Goal: Task Accomplishment & Management: Use online tool/utility

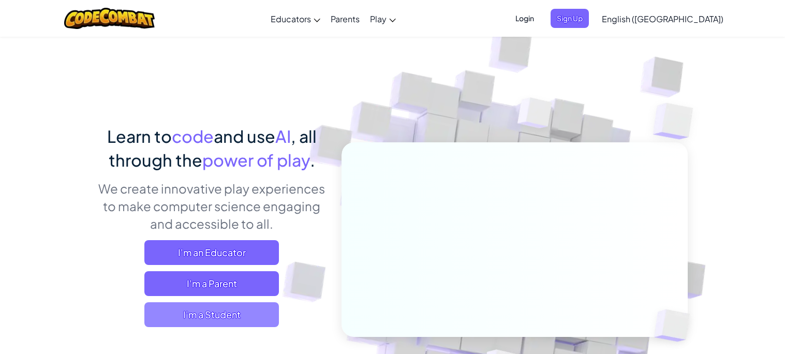
click at [238, 324] on span "I'm a Student" at bounding box center [211, 314] width 134 height 25
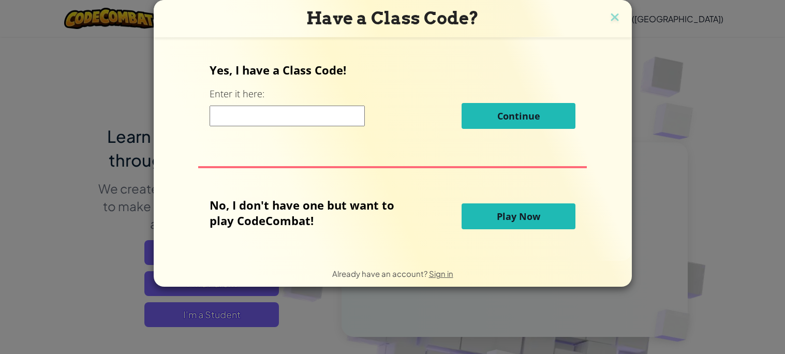
click at [476, 223] on button "Play Now" at bounding box center [518, 216] width 114 height 26
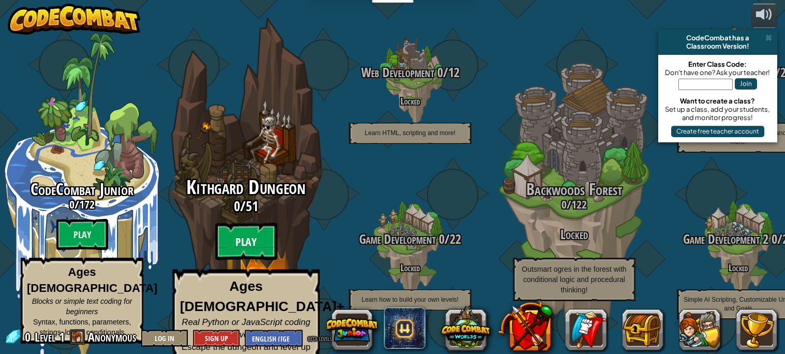
click at [252, 235] on btn "Play" at bounding box center [246, 241] width 62 height 37
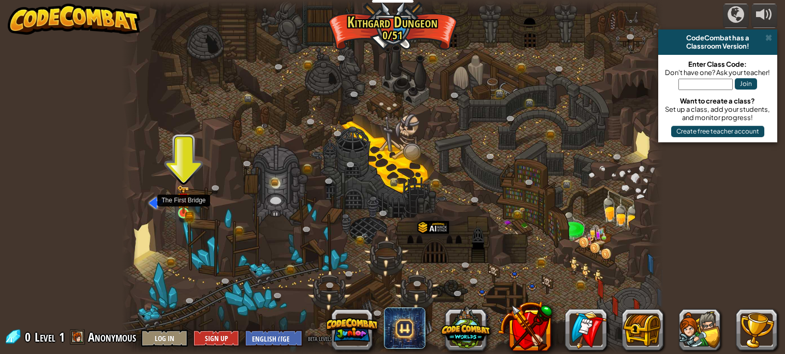
click at [186, 196] on img at bounding box center [183, 199] width 13 height 29
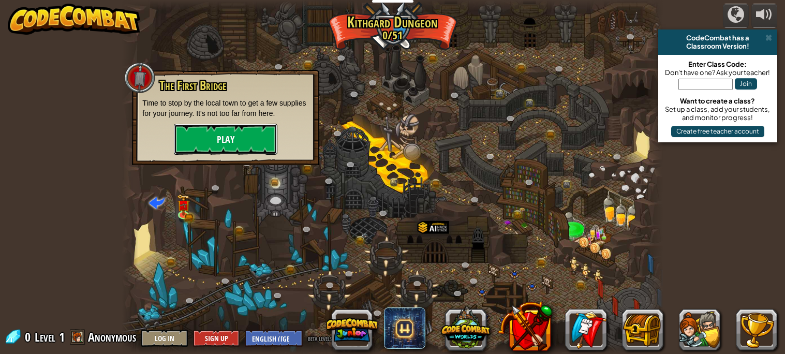
click at [229, 141] on button "Play" at bounding box center [225, 139] width 103 height 31
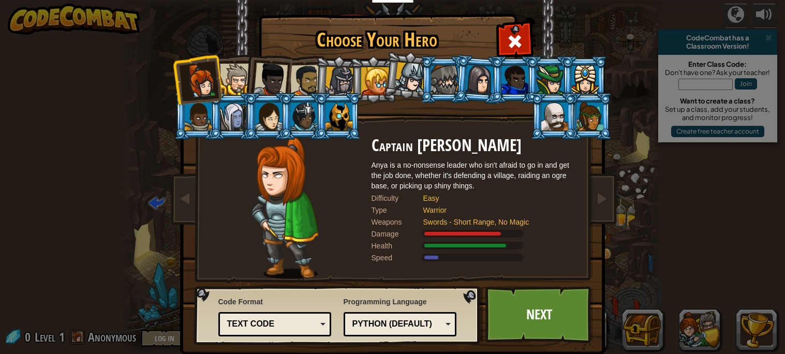
click at [286, 89] on li at bounding box center [267, 77] width 51 height 51
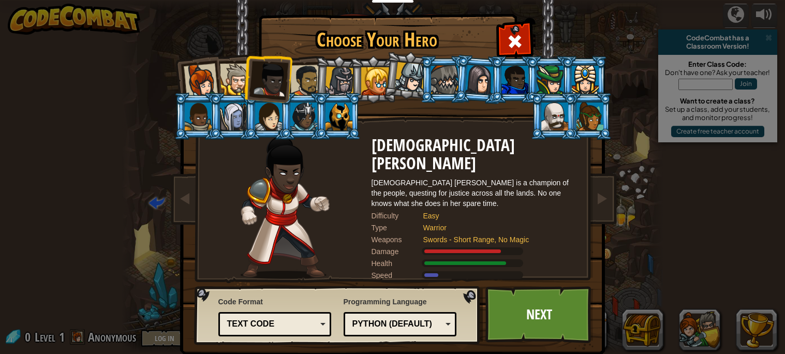
click at [331, 117] on div at bounding box center [338, 116] width 27 height 28
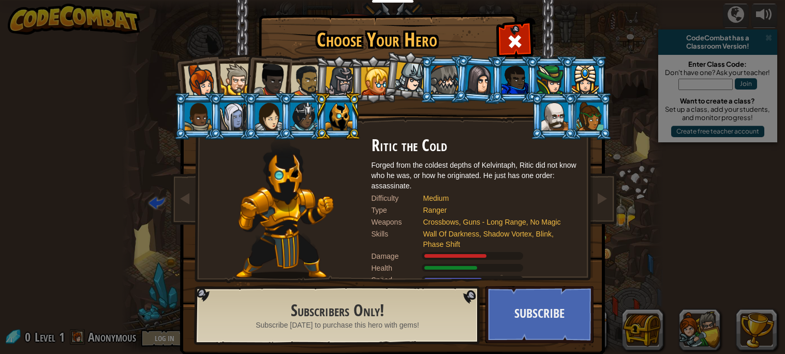
scroll to position [18, 0]
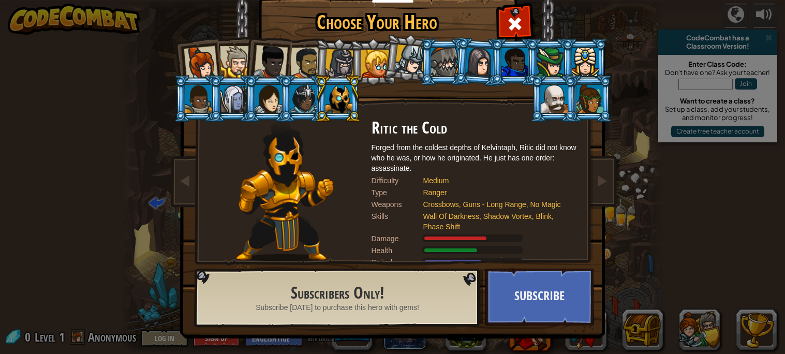
click at [302, 56] on div at bounding box center [306, 63] width 32 height 32
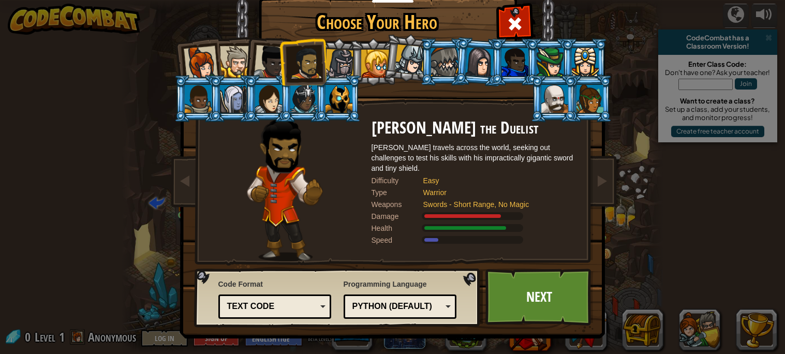
click at [335, 95] on div at bounding box center [338, 99] width 27 height 28
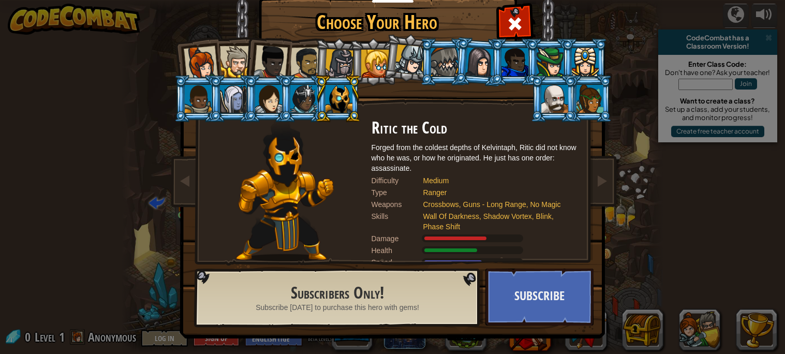
click at [541, 95] on div at bounding box center [554, 99] width 27 height 28
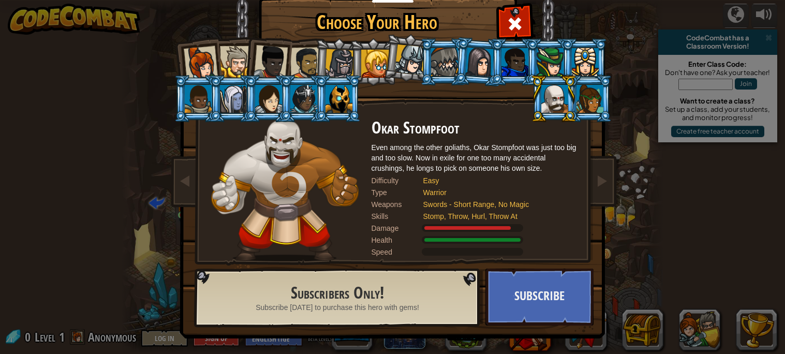
scroll to position [0, 0]
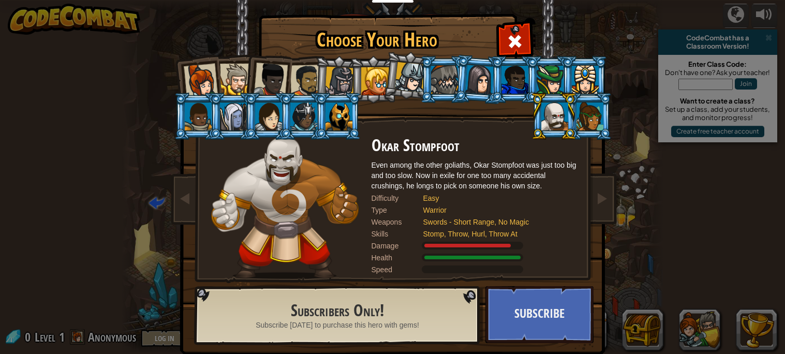
click at [331, 128] on div at bounding box center [338, 116] width 27 height 28
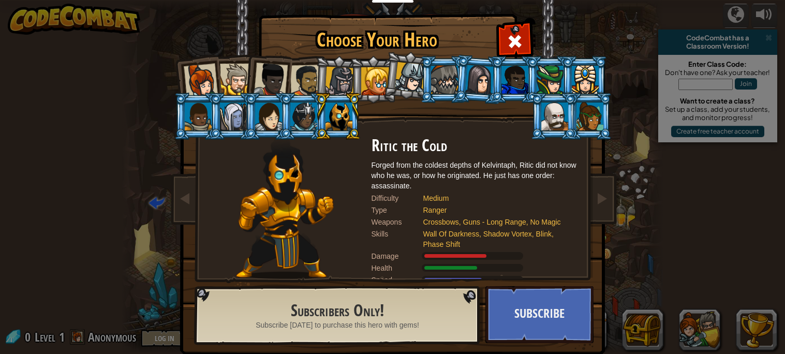
click at [515, 77] on div at bounding box center [514, 80] width 27 height 28
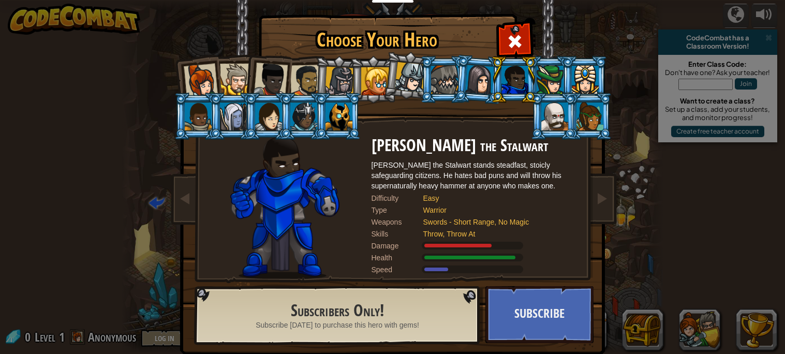
click at [486, 74] on div at bounding box center [479, 79] width 29 height 29
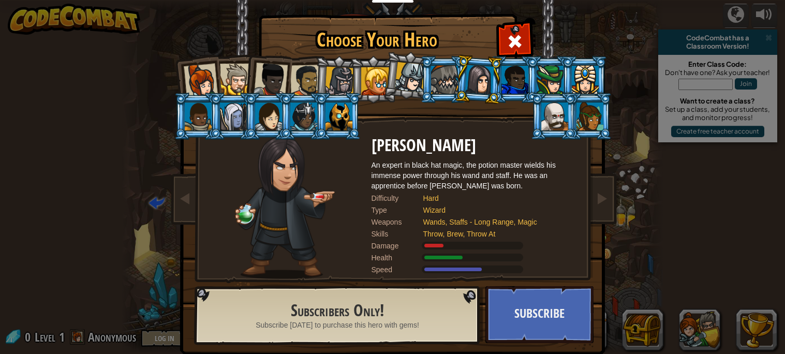
click at [345, 119] on div at bounding box center [338, 116] width 27 height 28
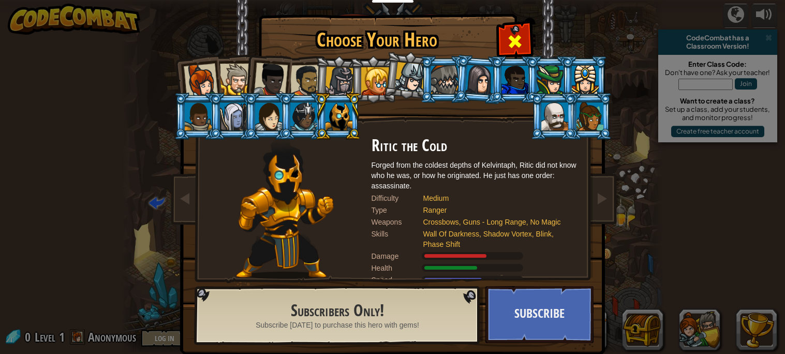
click at [525, 48] on div at bounding box center [514, 40] width 33 height 33
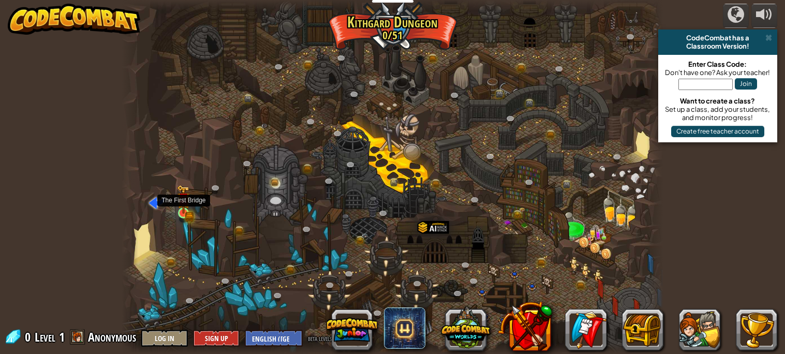
click at [178, 209] on img at bounding box center [183, 199] width 13 height 29
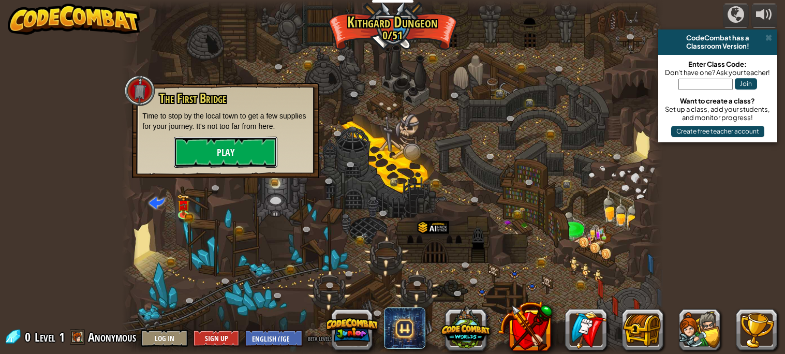
click at [219, 165] on button "Play" at bounding box center [225, 152] width 103 height 31
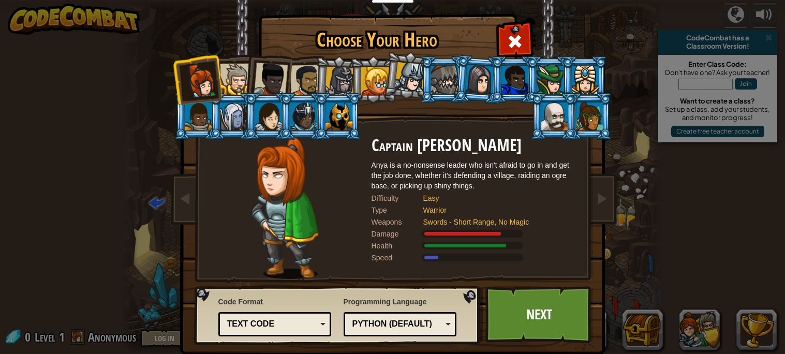
click at [326, 115] on div at bounding box center [338, 116] width 27 height 28
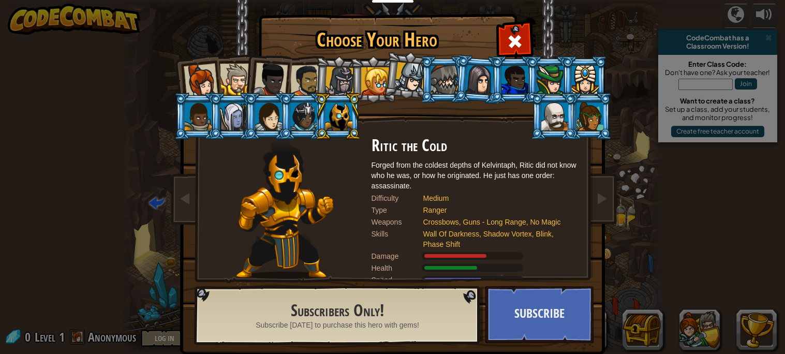
click at [326, 115] on div at bounding box center [338, 116] width 27 height 28
click at [416, 328] on div "Subscribers Only! Subscribe [DATE] to purchase this hero with gems!" at bounding box center [338, 316] width 280 height 50
click at [331, 81] on div at bounding box center [339, 81] width 29 height 29
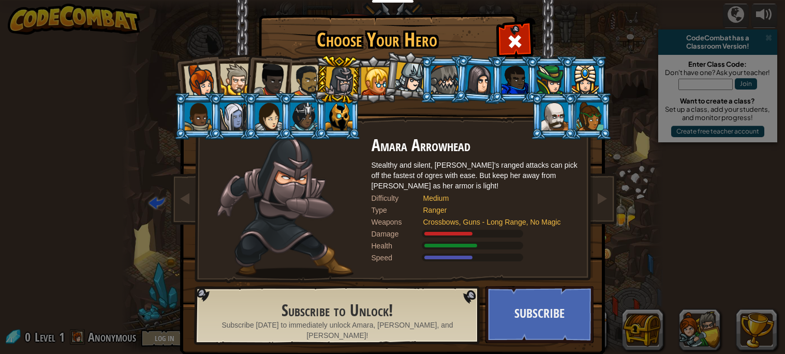
click at [300, 79] on div at bounding box center [306, 81] width 32 height 32
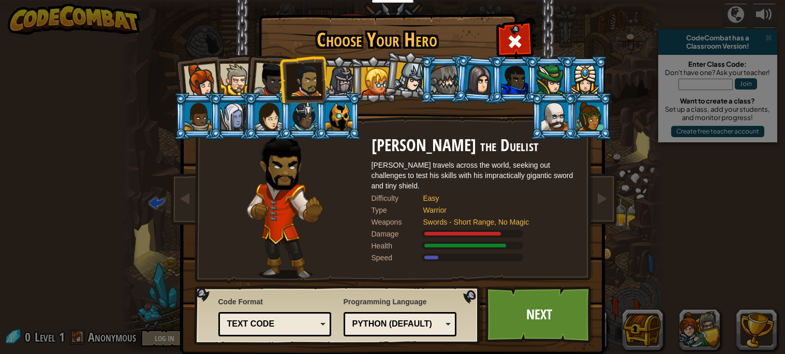
click at [275, 77] on div at bounding box center [270, 80] width 34 height 34
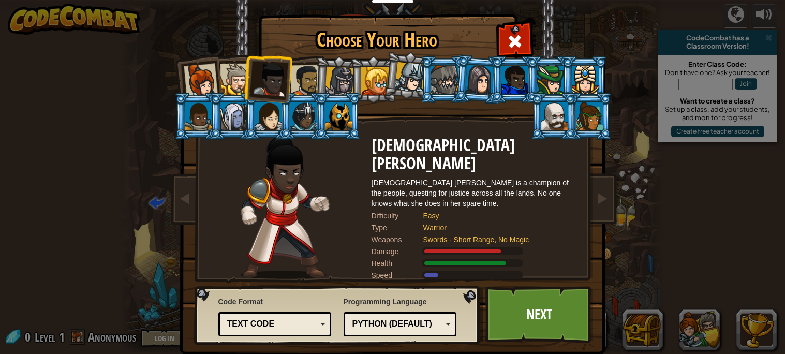
click at [240, 73] on div at bounding box center [236, 80] width 32 height 32
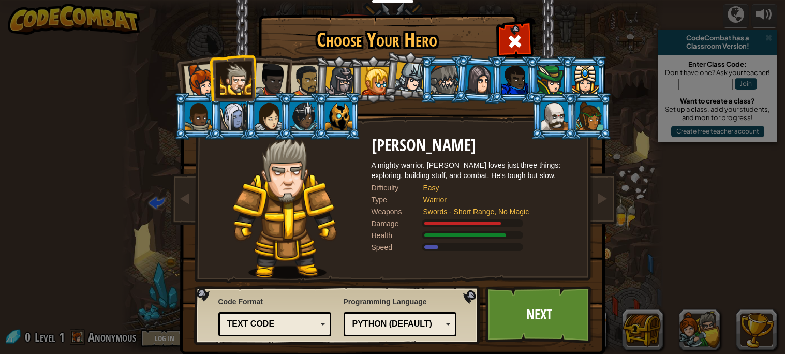
click at [216, 76] on li at bounding box center [232, 77] width 47 height 47
click at [209, 74] on li at bounding box center [232, 77] width 47 height 47
click at [201, 74] on div at bounding box center [200, 81] width 34 height 34
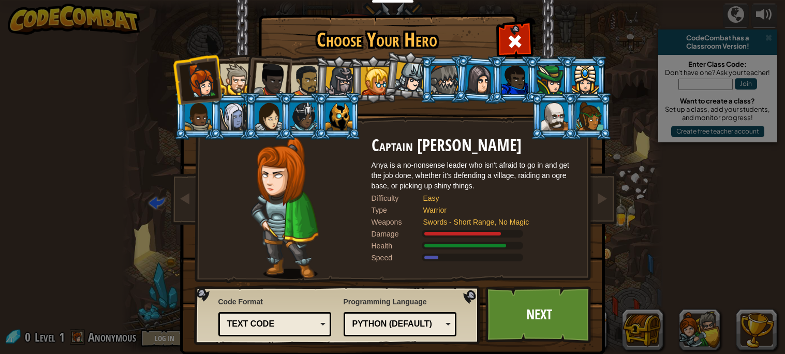
click at [285, 69] on div at bounding box center [270, 80] width 34 height 34
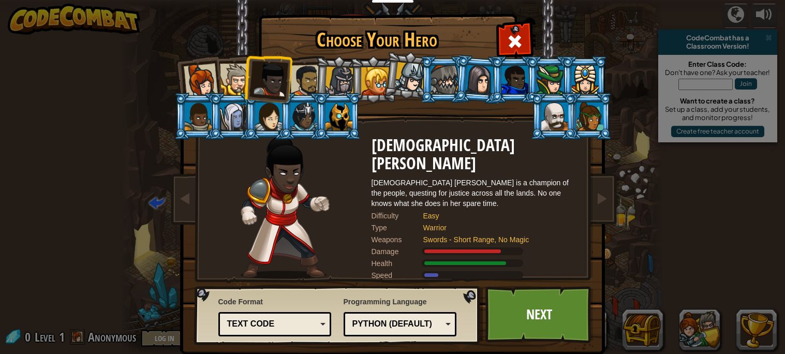
click at [293, 70] on div at bounding box center [306, 81] width 32 height 32
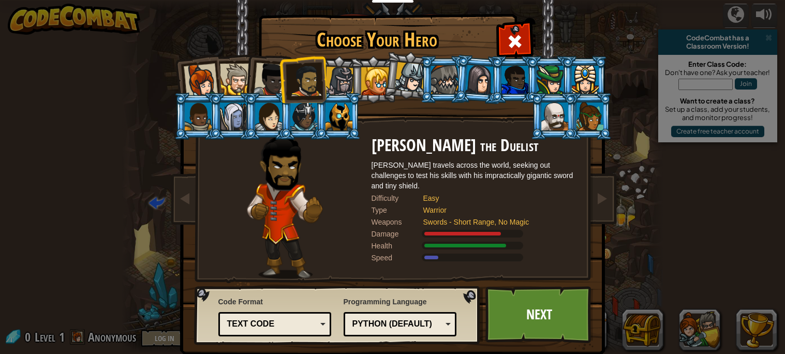
click at [275, 73] on div at bounding box center [270, 80] width 34 height 34
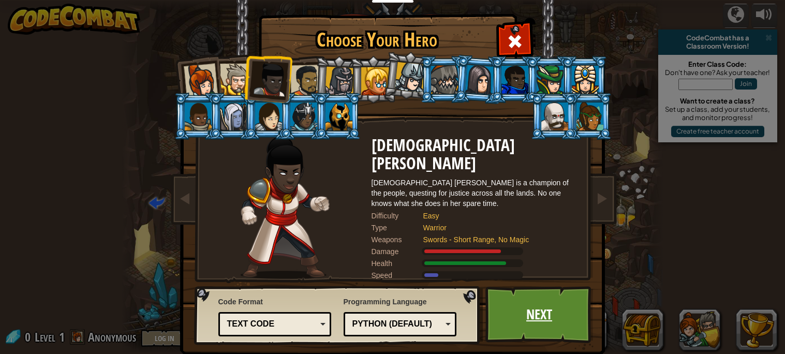
click at [503, 318] on link "Next" at bounding box center [539, 314] width 108 height 57
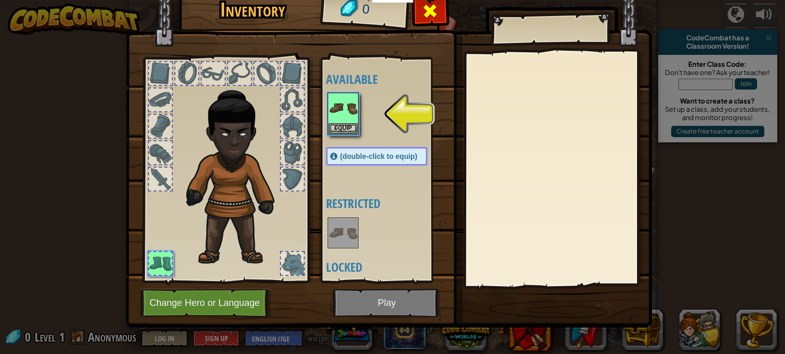
click at [422, 25] on div at bounding box center [430, 13] width 33 height 33
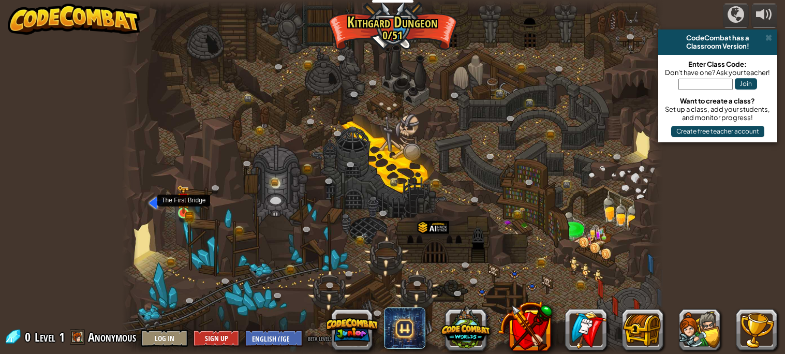
click at [184, 211] on img at bounding box center [183, 199] width 13 height 29
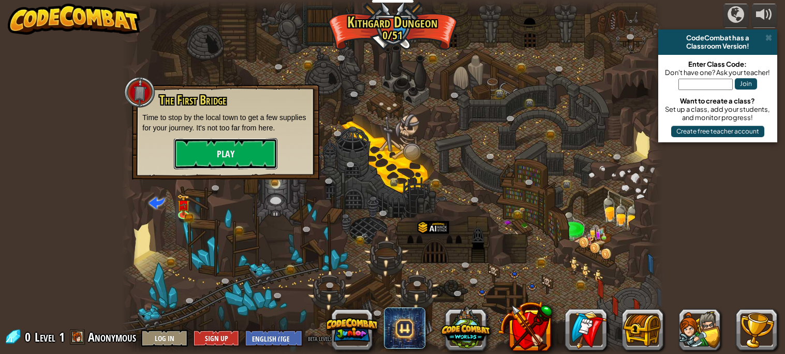
click at [230, 139] on button "Play" at bounding box center [225, 153] width 103 height 31
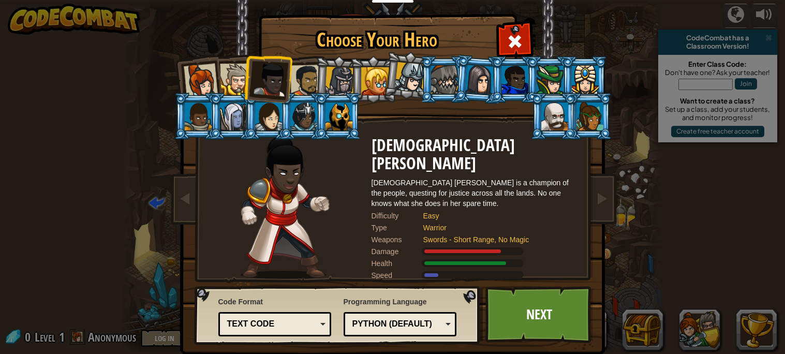
click at [300, 82] on div at bounding box center [306, 81] width 32 height 32
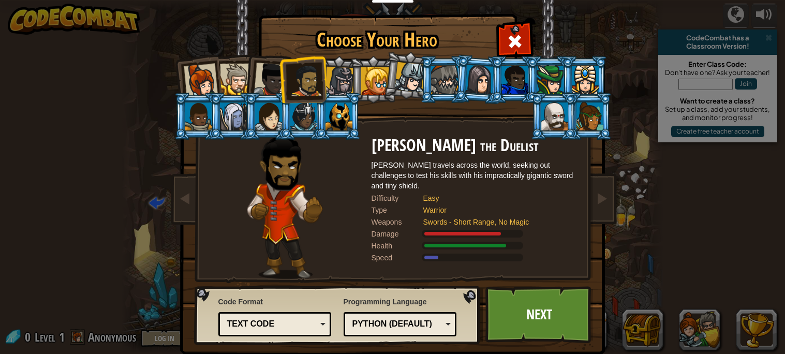
click at [249, 75] on li at bounding box center [267, 77] width 51 height 51
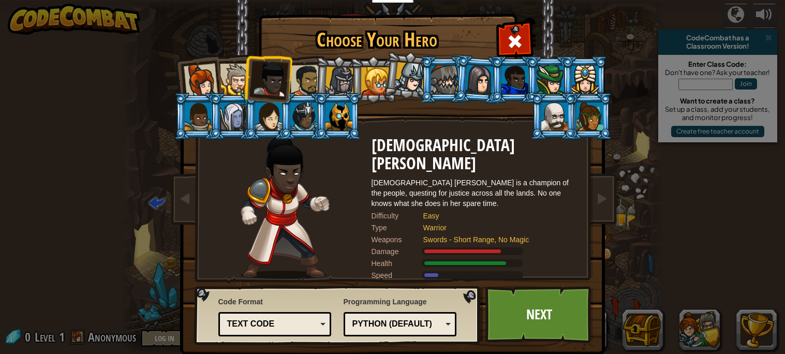
click at [242, 76] on div at bounding box center [236, 80] width 32 height 32
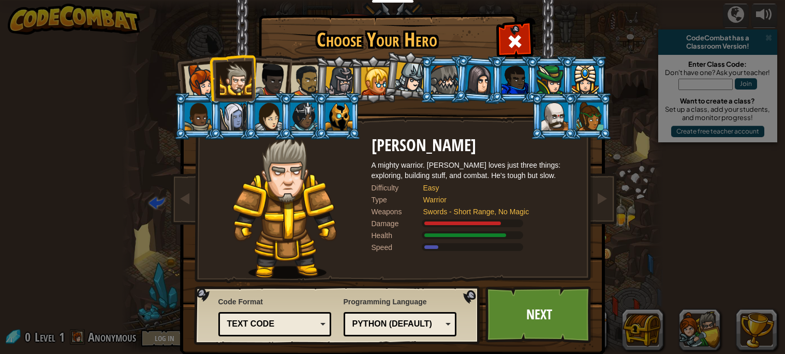
click at [271, 73] on div at bounding box center [270, 80] width 34 height 34
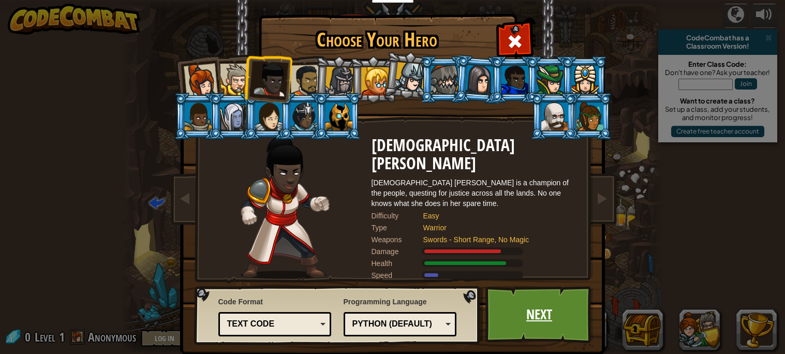
click at [518, 310] on link "Next" at bounding box center [539, 314] width 108 height 57
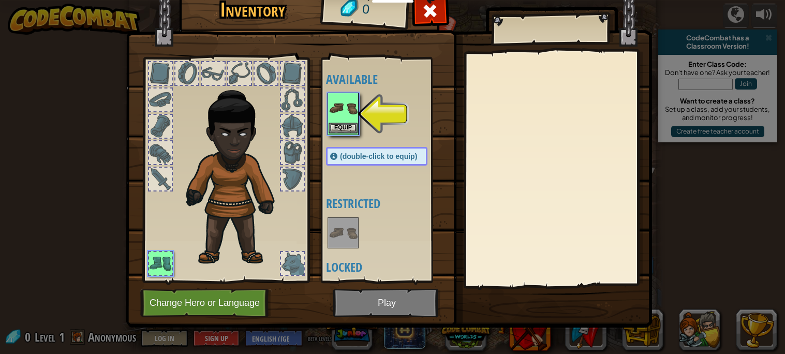
click at [358, 123] on div "Equip" at bounding box center [342, 114] width 31 height 42
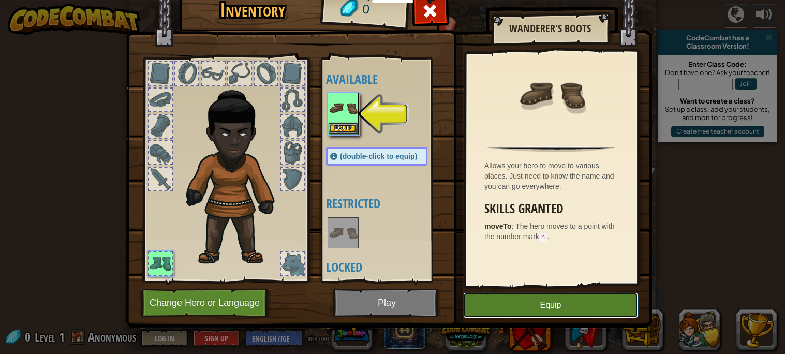
click at [504, 297] on button "Equip" at bounding box center [550, 305] width 175 height 26
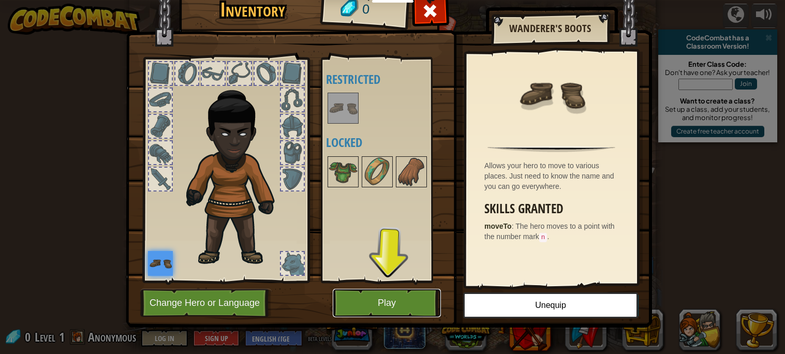
click at [375, 289] on button "Play" at bounding box center [387, 303] width 108 height 28
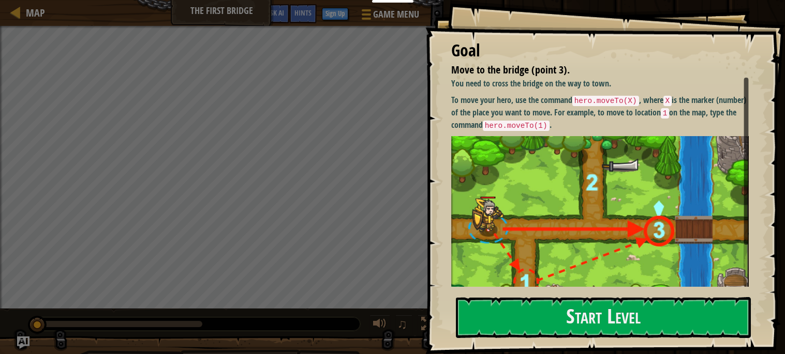
click at [516, 170] on img at bounding box center [599, 226] width 297 height 180
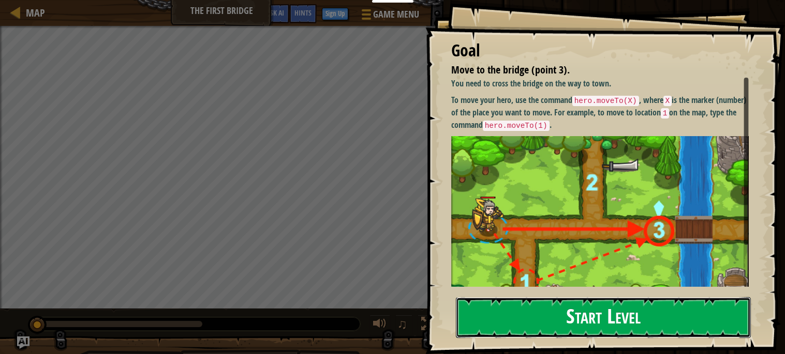
click at [522, 327] on button "Start Level" at bounding box center [603, 317] width 295 height 41
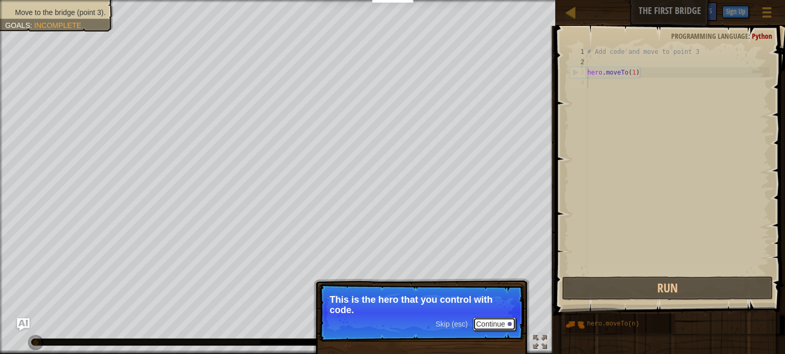
click at [481, 322] on button "Continue" at bounding box center [494, 323] width 43 height 13
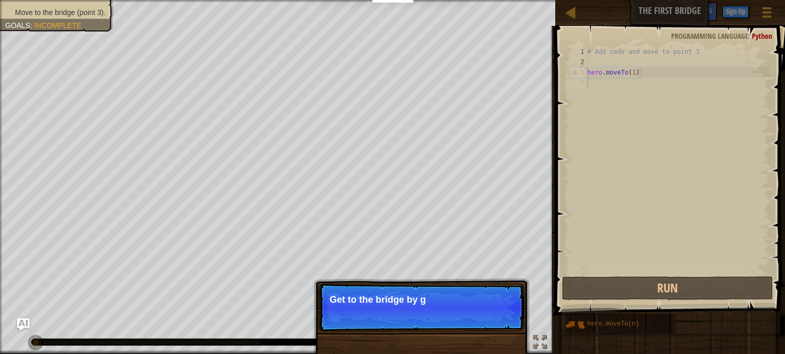
click at [481, 324] on p "Skip (esc) Continue Get to the bridge by g" at bounding box center [421, 307] width 205 height 48
click at [481, 324] on p "Skip (esc) Continue Get to the bridge by going to point" at bounding box center [421, 307] width 205 height 48
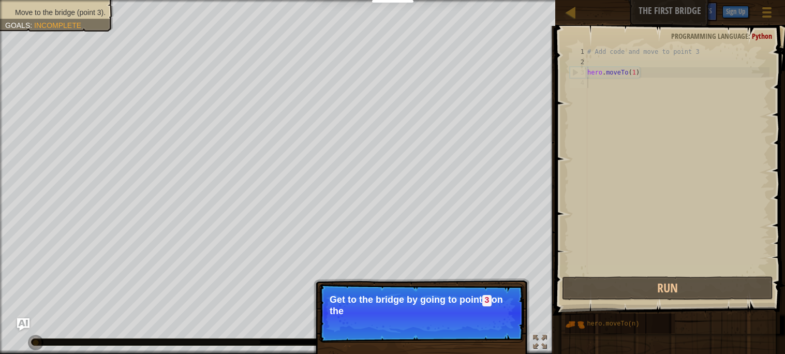
click at [481, 324] on p "Skip (esc) Continue Get to the bridge by going to point 3 on the" at bounding box center [421, 312] width 205 height 59
click at [481, 324] on button "Continue" at bounding box center [494, 324] width 43 height 13
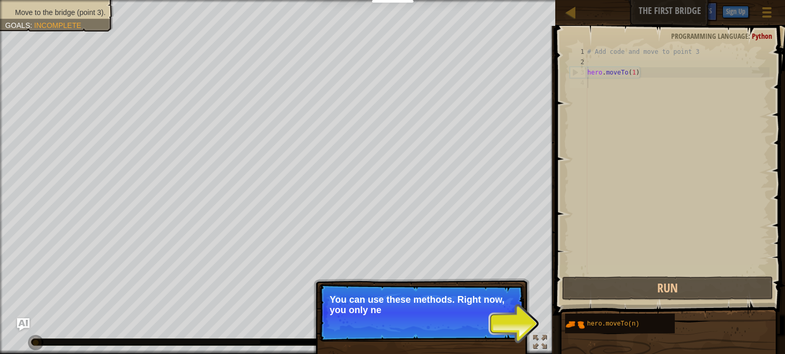
click at [501, 321] on p "Skip (esc) Continue You can use these methods. Right now, you only ne" at bounding box center [421, 312] width 205 height 58
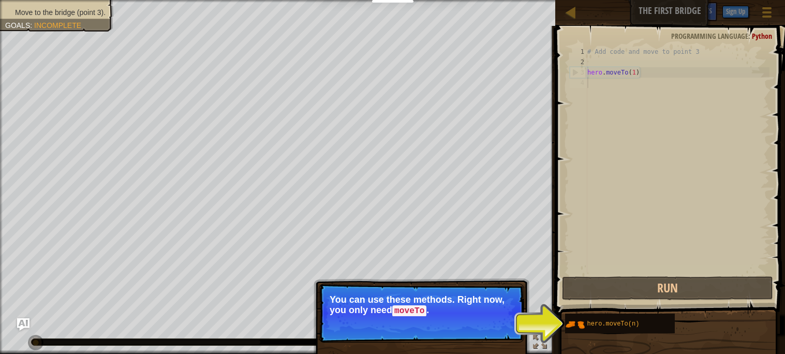
click at [501, 321] on button "Continue" at bounding box center [494, 324] width 43 height 13
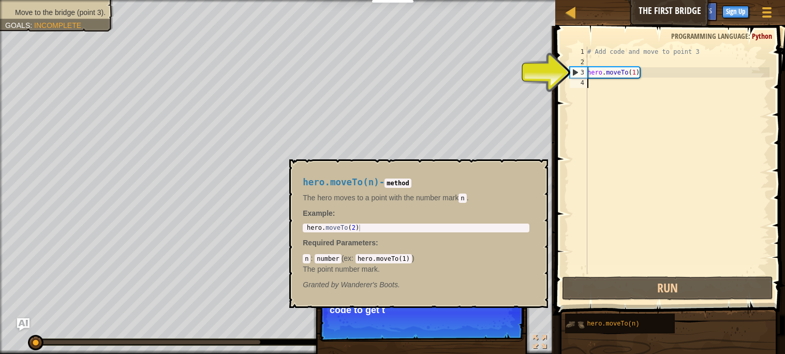
click at [576, 325] on img at bounding box center [575, 325] width 20 height 20
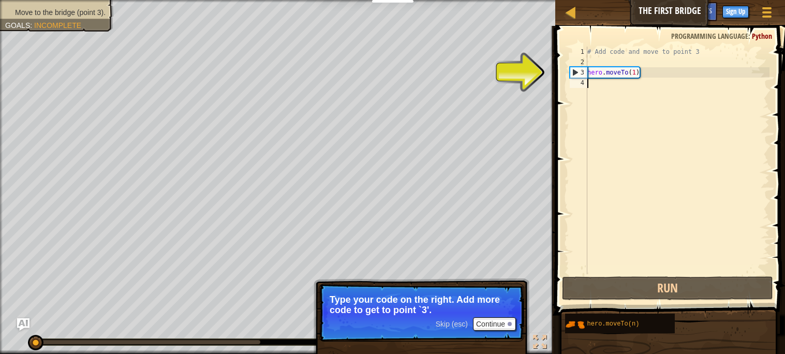
click at [456, 320] on span "Skip (esc)" at bounding box center [452, 324] width 32 height 8
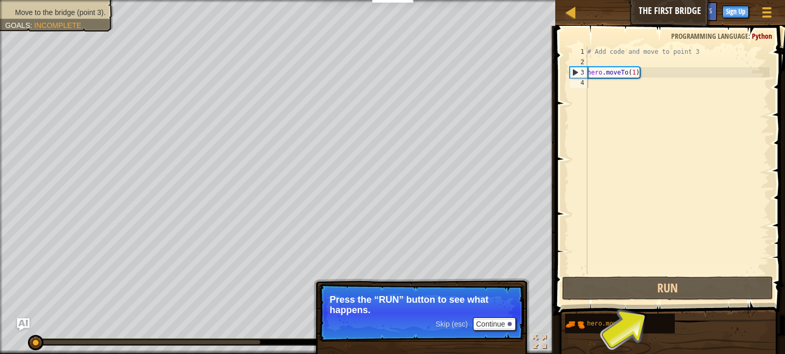
click at [460, 328] on span "Skip (esc)" at bounding box center [452, 324] width 32 height 8
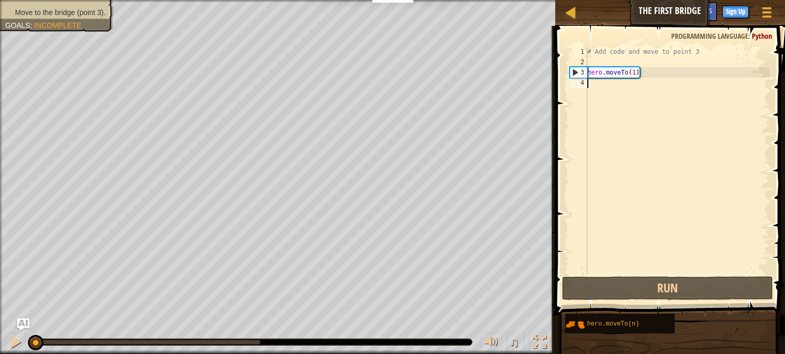
click at [595, 78] on div "# Add code and move to point 3 hero . moveTo ( 1 )" at bounding box center [677, 171] width 184 height 248
click at [580, 81] on div "4" at bounding box center [579, 83] width 18 height 10
click at [623, 83] on div "# Add code and move to point 3 hero . moveTo ( 1 )" at bounding box center [677, 171] width 184 height 248
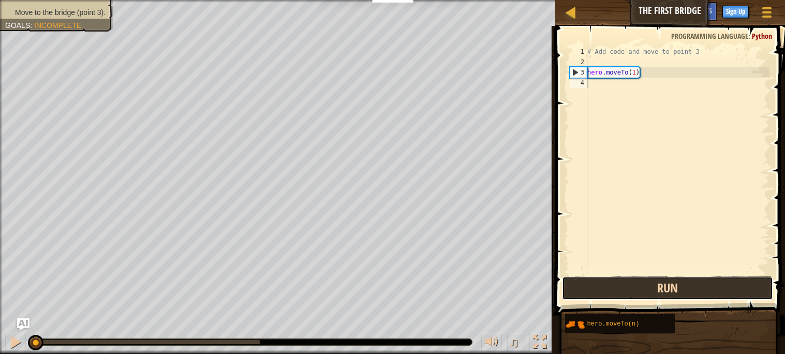
click at [646, 287] on button "Run" at bounding box center [667, 288] width 211 height 24
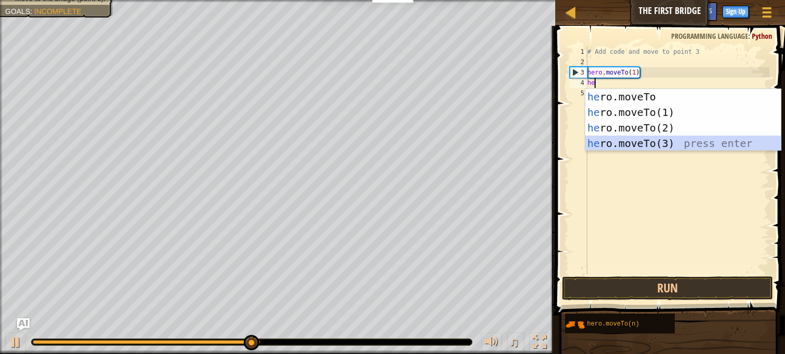
click at [648, 147] on div "he ro.moveTo press enter he ro.moveTo(1) press enter he ro.moveTo(2) press ente…" at bounding box center [683, 135] width 196 height 93
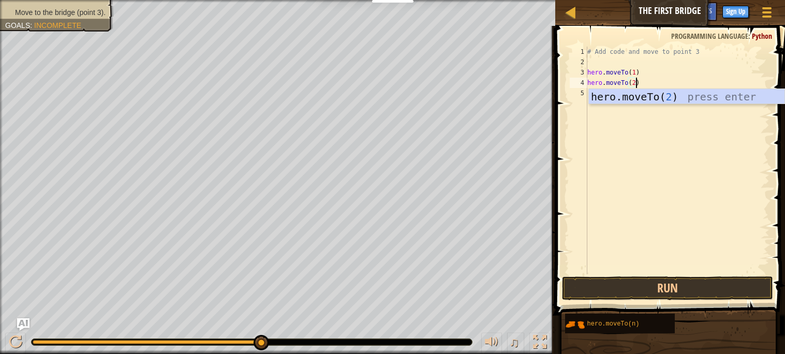
scroll to position [5, 3]
click at [623, 89] on div "hero.moveTo( 2 ) press enter" at bounding box center [687, 112] width 196 height 47
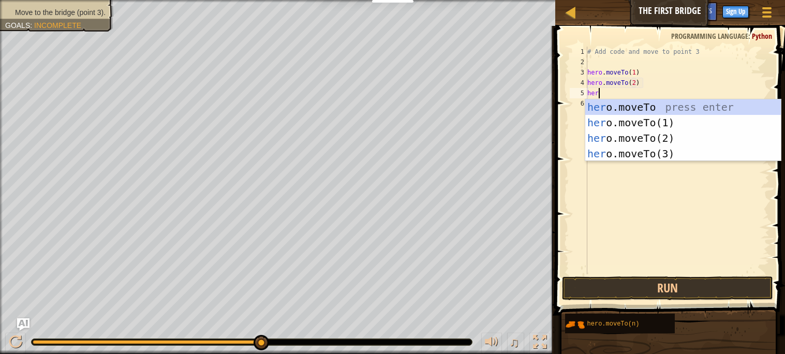
scroll to position [5, 4]
click at [639, 151] on div "hero .moveTo press enter hero .moveTo(1) press enter hero .moveTo(2) press ente…" at bounding box center [683, 145] width 196 height 93
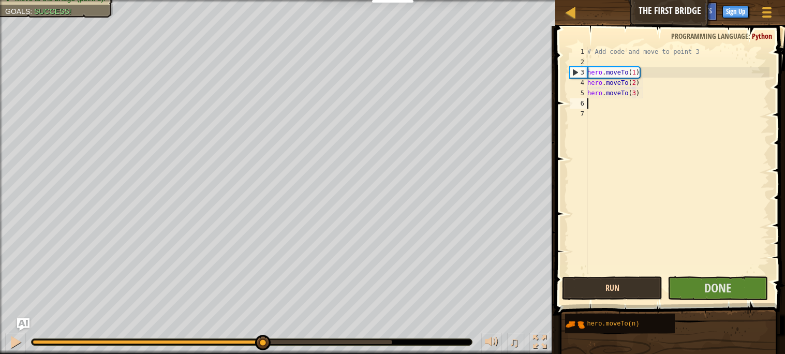
type textarea "hero.moveTo(3)"
click at [642, 290] on button "Run" at bounding box center [612, 288] width 100 height 24
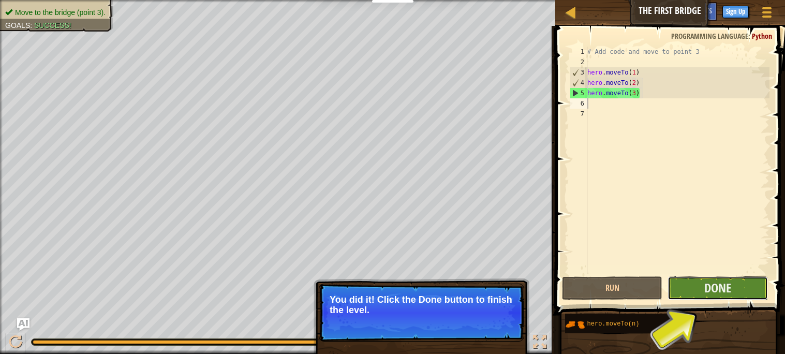
click at [681, 292] on button "Done" at bounding box center [717, 288] width 100 height 24
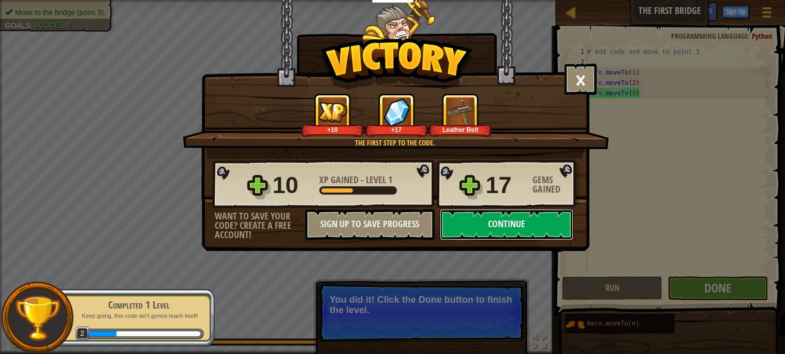
click at [483, 240] on button "Continue" at bounding box center [506, 224] width 133 height 31
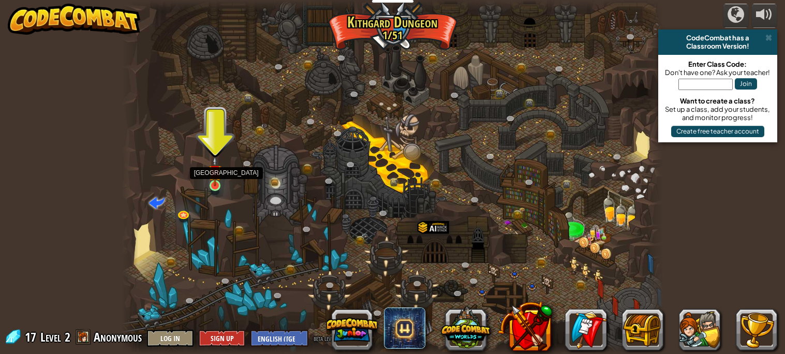
click at [211, 183] on img at bounding box center [214, 171] width 13 height 30
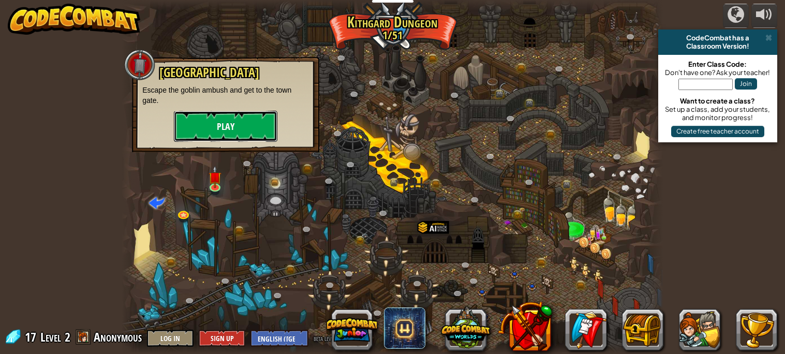
click at [191, 121] on button "Play" at bounding box center [225, 126] width 103 height 31
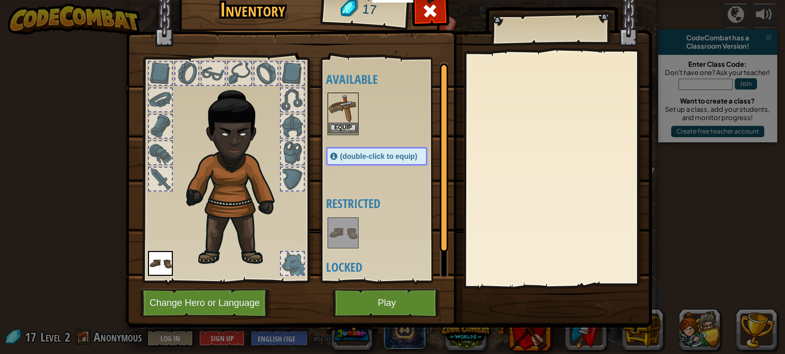
click at [336, 118] on img at bounding box center [342, 108] width 29 height 29
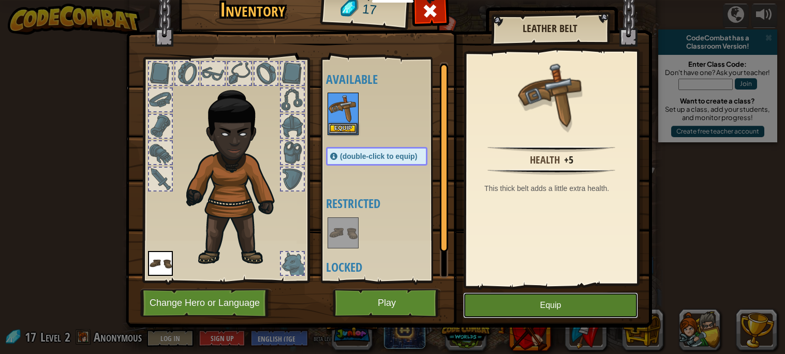
click at [516, 305] on button "Equip" at bounding box center [550, 305] width 175 height 26
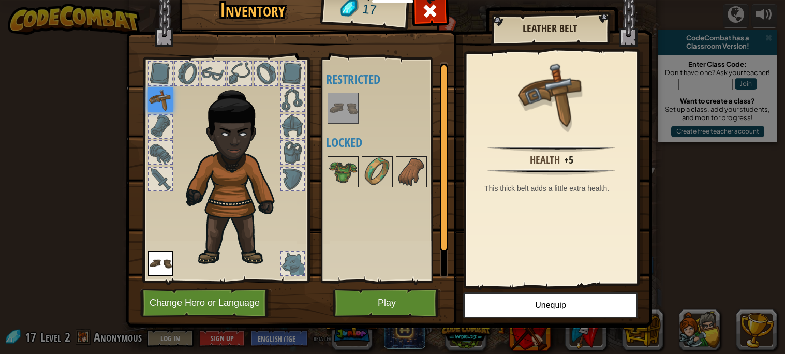
click at [360, 183] on div at bounding box center [387, 172] width 122 height 34
click at [152, 131] on div at bounding box center [160, 126] width 23 height 23
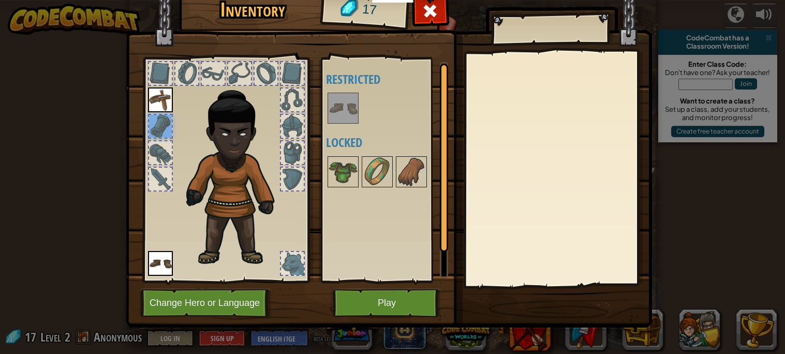
click at [162, 151] on div at bounding box center [160, 152] width 23 height 23
click at [156, 181] on div at bounding box center [160, 179] width 23 height 23
click at [375, 317] on button "Play" at bounding box center [387, 303] width 108 height 28
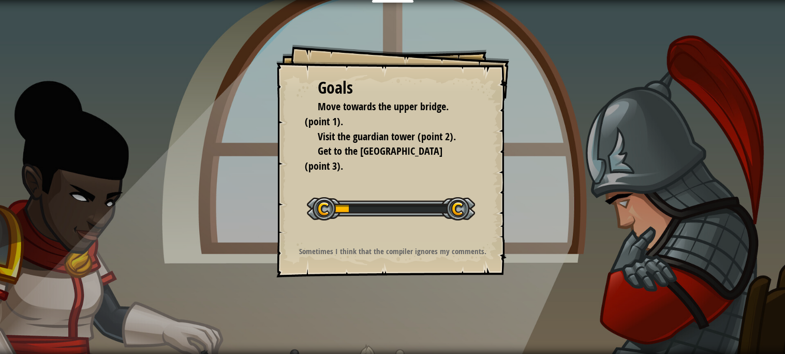
click at [352, 289] on div "Goals Move towards the upper bridge. (point 1). Visit the [GEOGRAPHIC_DATA] (po…" at bounding box center [392, 177] width 785 height 354
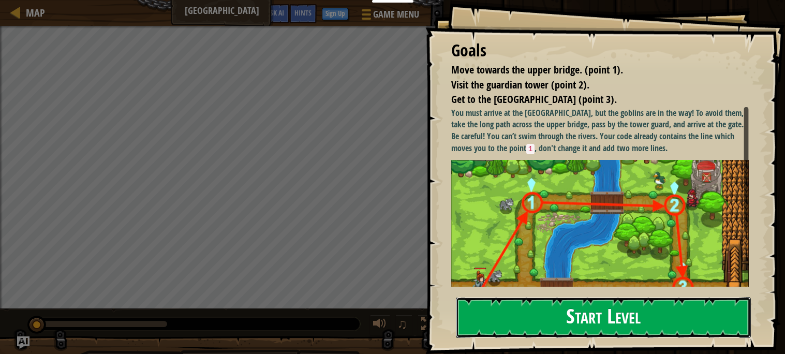
click at [503, 330] on button "Start Level" at bounding box center [603, 317] width 295 height 41
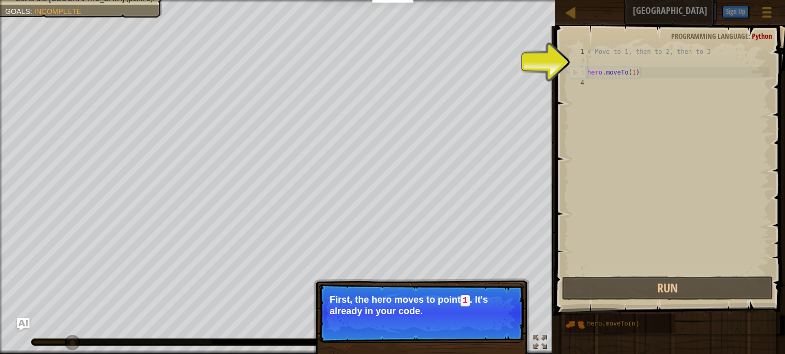
click at [594, 66] on div "# Move to 1, then to 2, then to 3 hero . moveTo ( 1 )" at bounding box center [677, 171] width 184 height 248
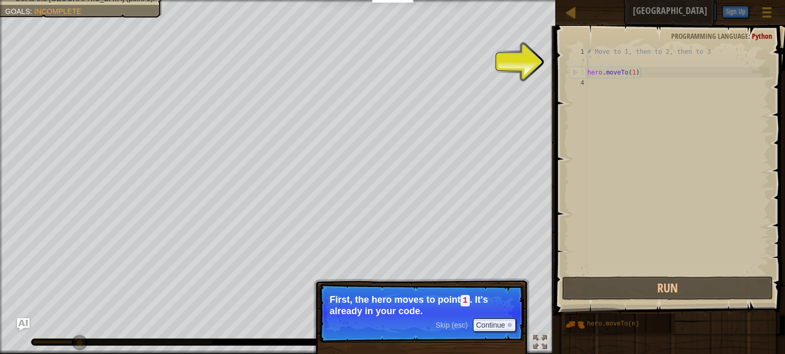
click at [593, 72] on div "# Move to 1, then to 2, then to 3 hero . moveTo ( 1 )" at bounding box center [677, 171] width 184 height 248
type textarea "hero.moveTo(1)"
click at [488, 327] on button "Continue" at bounding box center [494, 324] width 43 height 13
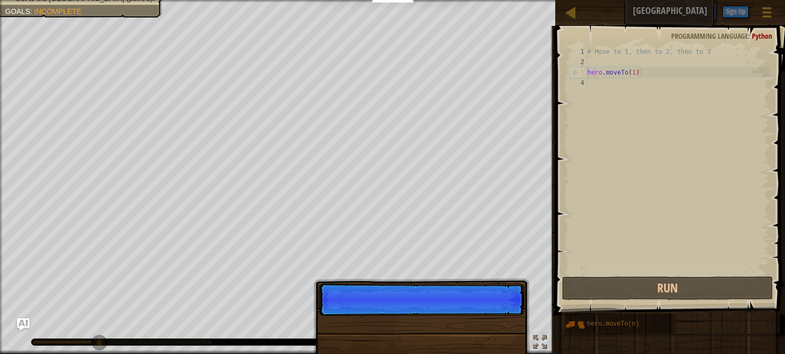
scroll to position [5, 1]
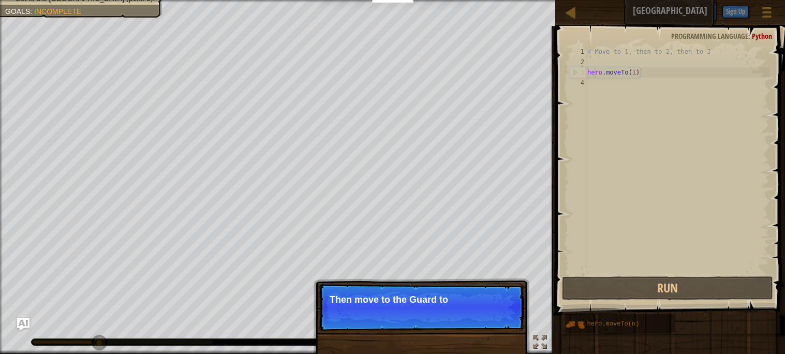
click at [488, 327] on p "Skip (esc) Continue Then move to the Guard to" at bounding box center [421, 307] width 205 height 48
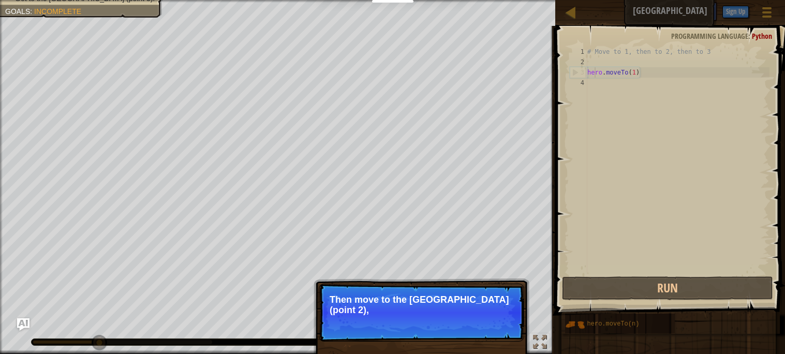
click at [488, 327] on p "Skip (esc) Continue Then move to the [GEOGRAPHIC_DATA] (point 2)," at bounding box center [421, 312] width 205 height 58
click at [488, 327] on p "Skip (esc) Continue Then move to the [GEOGRAPHIC_DATA] (point 2), and finally t" at bounding box center [421, 312] width 205 height 58
click at [488, 327] on p "Skip (esc) Continue Then move to the [GEOGRAPHIC_DATA] (point 2), and finally t…" at bounding box center [421, 312] width 205 height 58
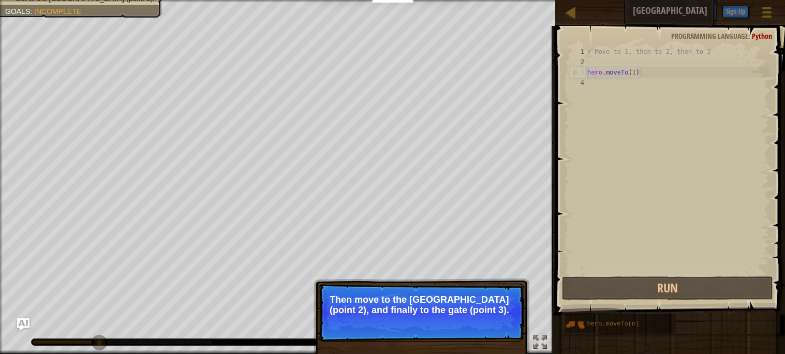
click at [488, 327] on button "Continue" at bounding box center [494, 323] width 43 height 13
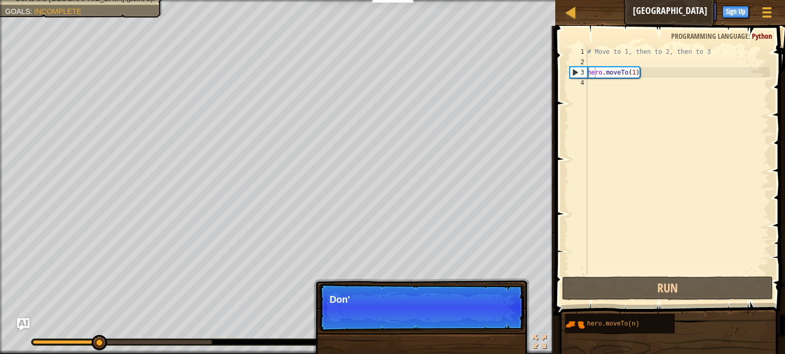
click at [488, 327] on p "Skip (esc) Continue Don'" at bounding box center [421, 307] width 205 height 48
click at [488, 327] on p "Skip (esc) Continue Don't chan" at bounding box center [421, 307] width 205 height 48
click at [488, 327] on p "Skip (esc) Continue Don't change the" at bounding box center [421, 307] width 205 height 48
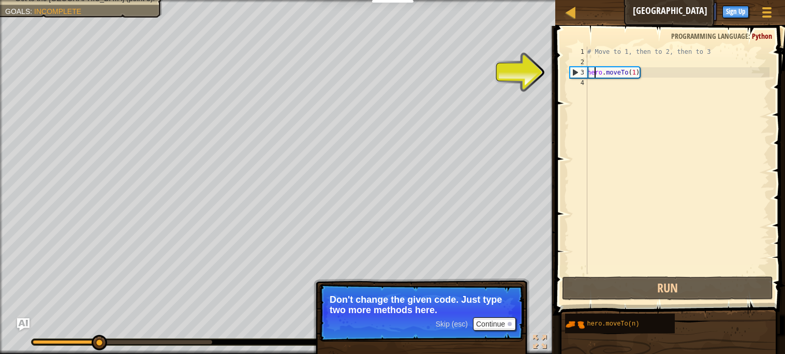
click at [594, 86] on div "# Move to 1, then to 2, then to 3 hero . moveTo ( 1 )" at bounding box center [677, 171] width 184 height 248
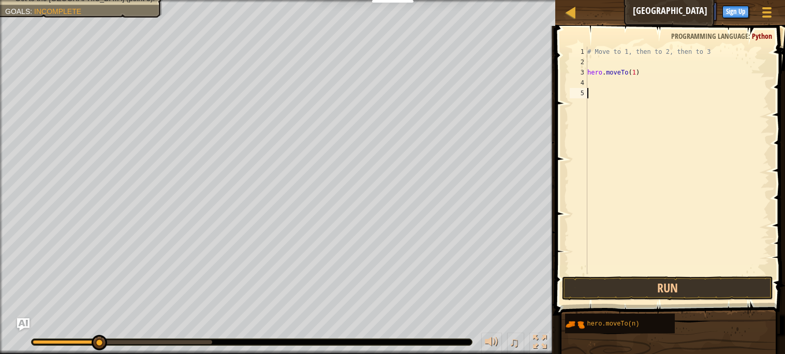
type textarea "\"
click at [597, 101] on div "# Move to 1, then to 2, then to 3 hero . moveTo ( 1 )" at bounding box center [677, 171] width 184 height 248
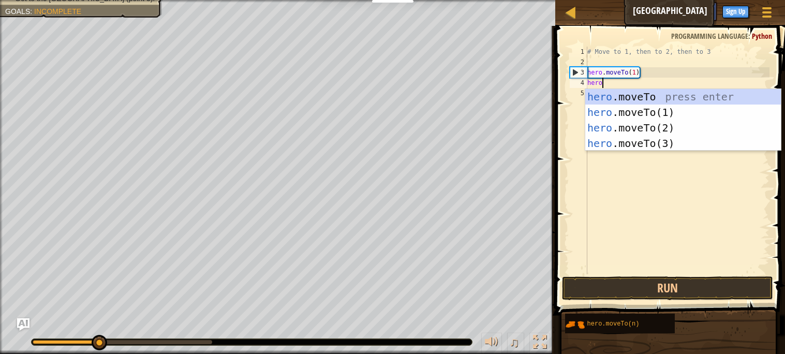
scroll to position [5, 1]
click at [611, 134] on div "hero .moveTo press enter hero .moveTo(1) press enter hero .moveTo(2) press ente…" at bounding box center [683, 135] width 196 height 93
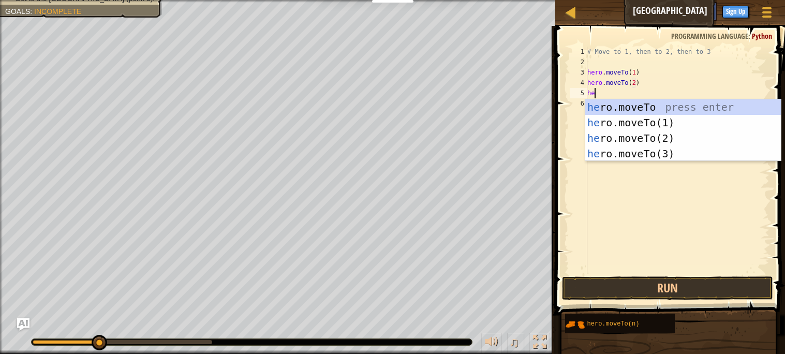
scroll to position [5, 4]
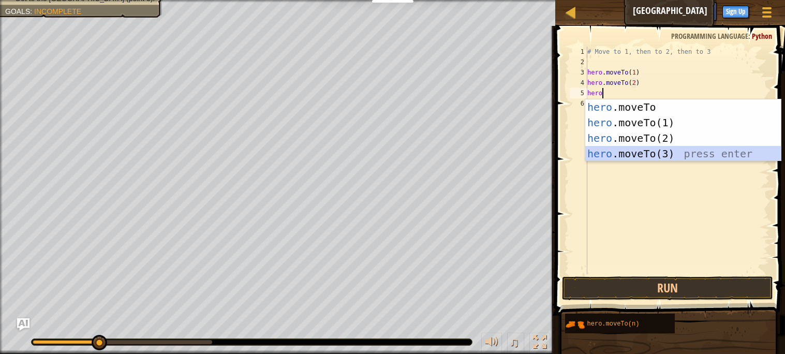
click at [617, 157] on div "hero .moveTo press enter hero .moveTo(1) press enter hero .moveTo(2) press ente…" at bounding box center [683, 145] width 196 height 93
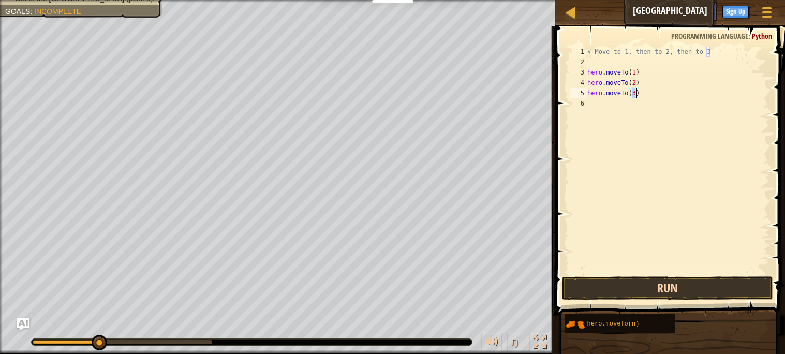
type textarea "hero.moveTo(3)"
click at [634, 289] on button "Run" at bounding box center [667, 288] width 211 height 24
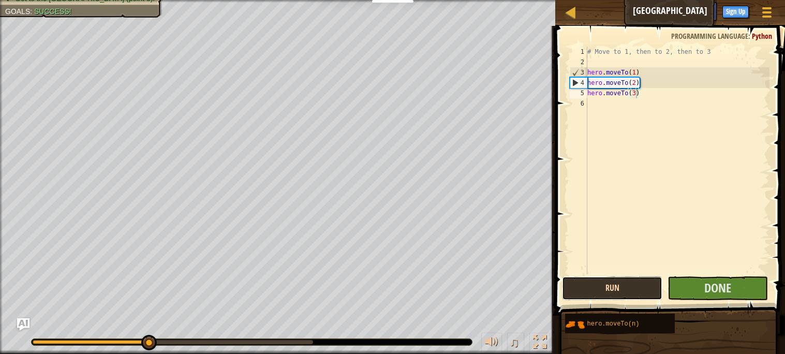
click at [634, 289] on button "Run" at bounding box center [612, 288] width 100 height 24
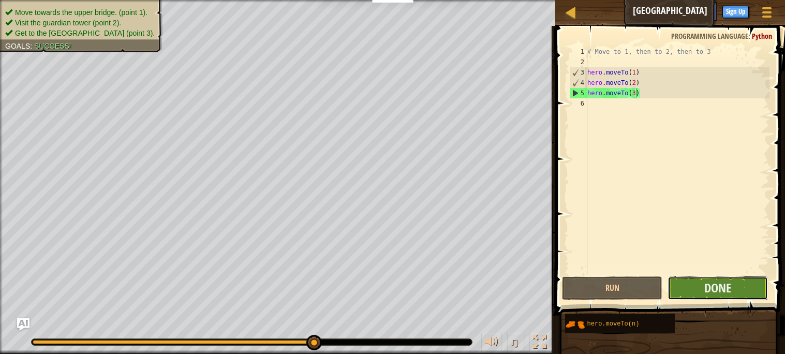
click at [682, 294] on button "Done" at bounding box center [717, 288] width 100 height 24
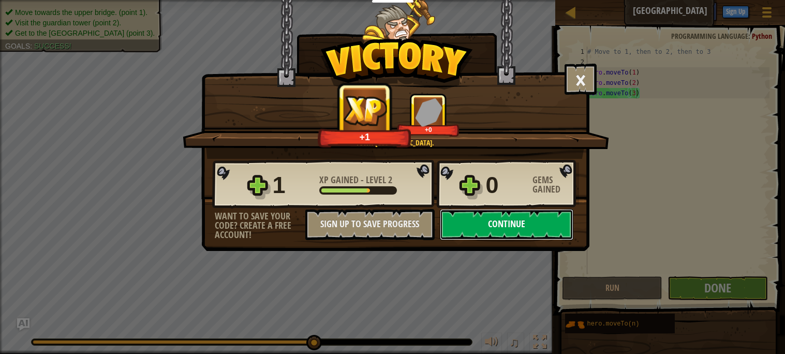
click at [498, 240] on button "Continue" at bounding box center [506, 224] width 133 height 31
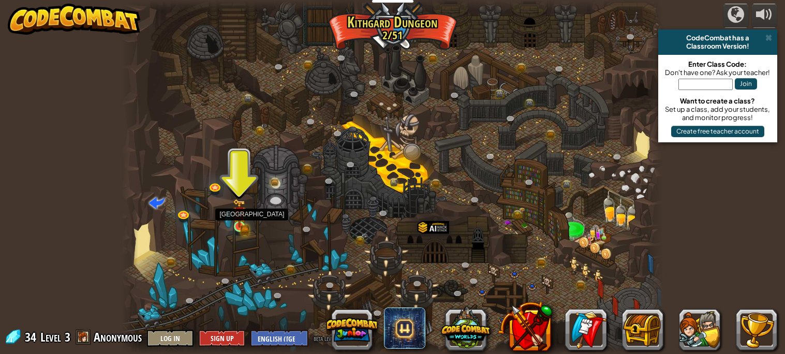
click at [238, 213] on img at bounding box center [239, 214] width 8 height 8
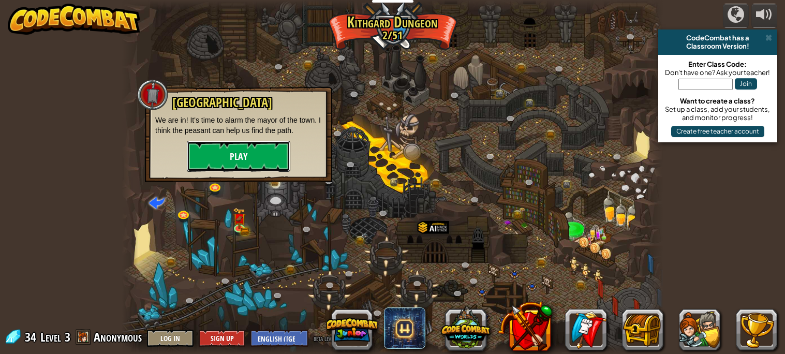
click at [222, 165] on button "Play" at bounding box center [238, 156] width 103 height 31
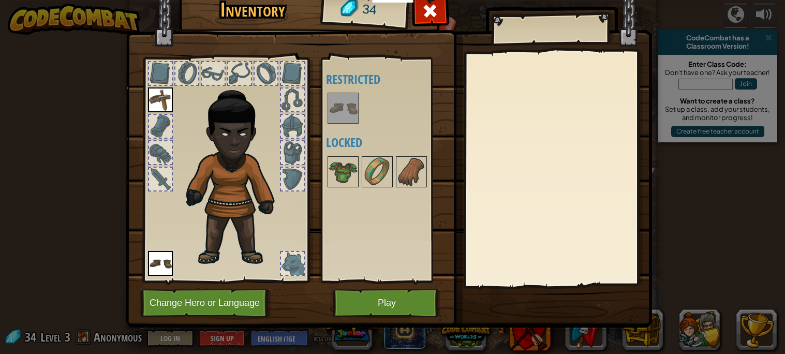
click at [154, 129] on div at bounding box center [160, 126] width 23 height 23
click at [162, 147] on div at bounding box center [160, 152] width 23 height 23
click at [160, 174] on div at bounding box center [160, 179] width 23 height 23
click at [159, 82] on div at bounding box center [160, 73] width 23 height 23
click at [172, 80] on div at bounding box center [160, 73] width 25 height 25
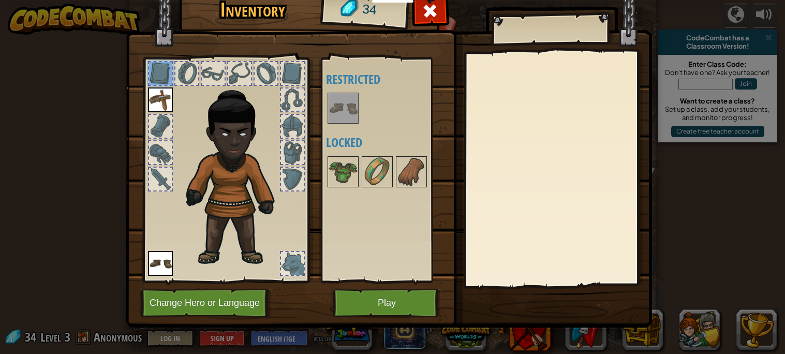
click at [177, 80] on div at bounding box center [186, 73] width 23 height 23
click at [210, 72] on div at bounding box center [213, 73] width 23 height 23
click at [247, 72] on div at bounding box center [239, 73] width 23 height 23
click at [261, 75] on div at bounding box center [266, 73] width 23 height 23
click at [287, 81] on div at bounding box center [292, 73] width 23 height 23
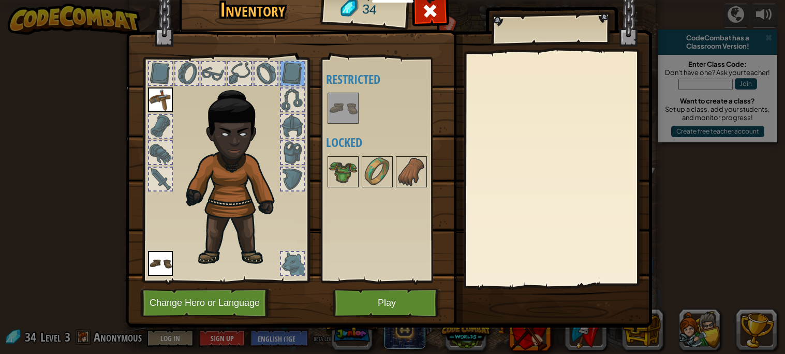
click at [280, 266] on div at bounding box center [292, 263] width 25 height 25
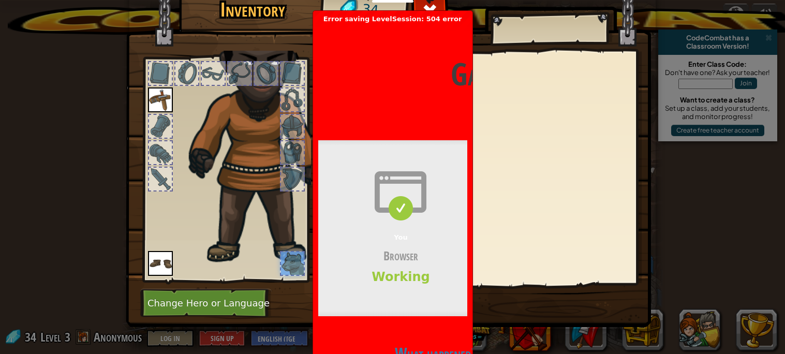
click at [285, 208] on img at bounding box center [267, 121] width 171 height 292
click at [296, 172] on div at bounding box center [292, 179] width 23 height 23
click at [292, 151] on div at bounding box center [292, 152] width 23 height 23
click at [485, 205] on div at bounding box center [557, 169] width 183 height 232
click at [413, 326] on div "Gateway time-out Error code 504 Visit [DOMAIN_NAME] for more information. [DATE…" at bounding box center [392, 244] width 149 height 443
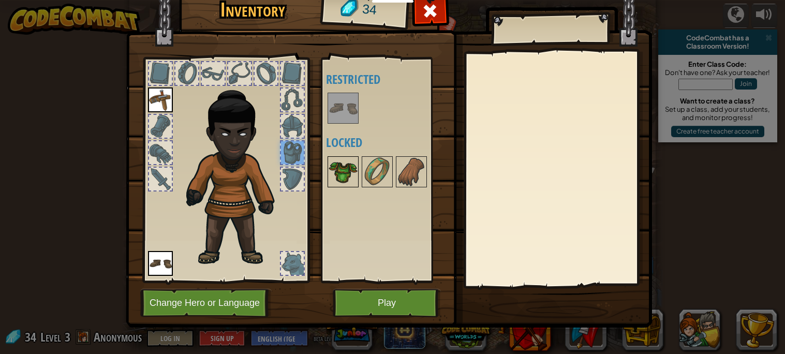
click at [347, 178] on img at bounding box center [342, 171] width 29 height 29
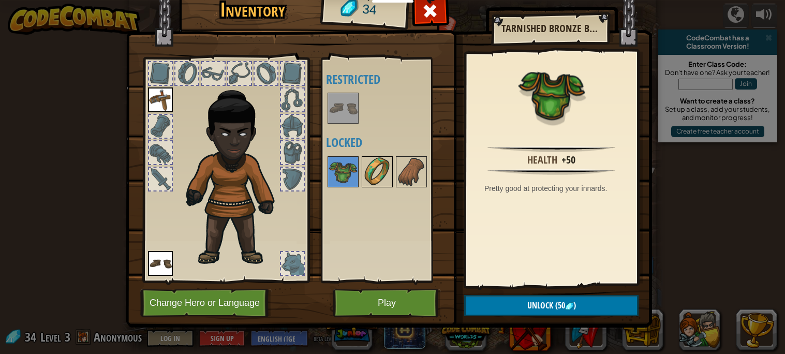
click at [388, 186] on img at bounding box center [377, 171] width 29 height 29
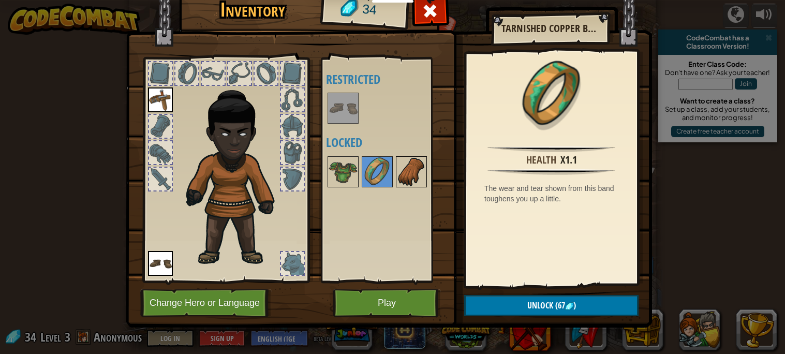
click at [402, 184] on img at bounding box center [411, 171] width 29 height 29
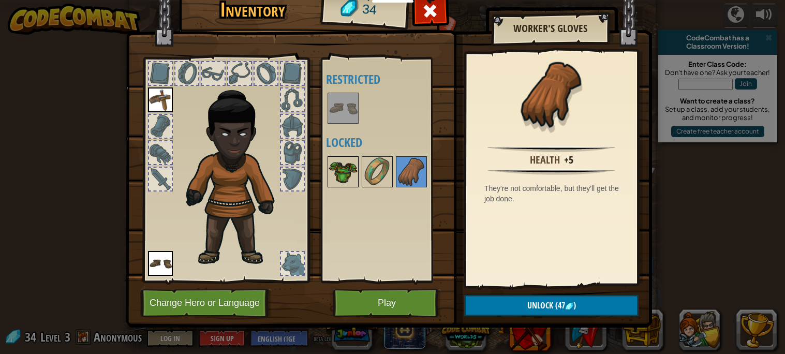
click at [353, 183] on img at bounding box center [342, 171] width 29 height 29
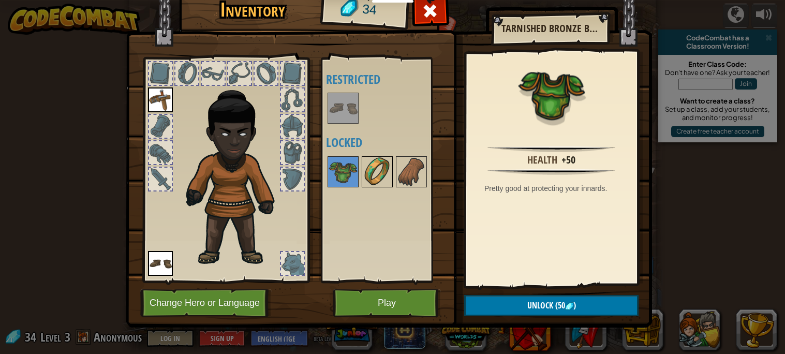
click at [375, 171] on img at bounding box center [377, 171] width 29 height 29
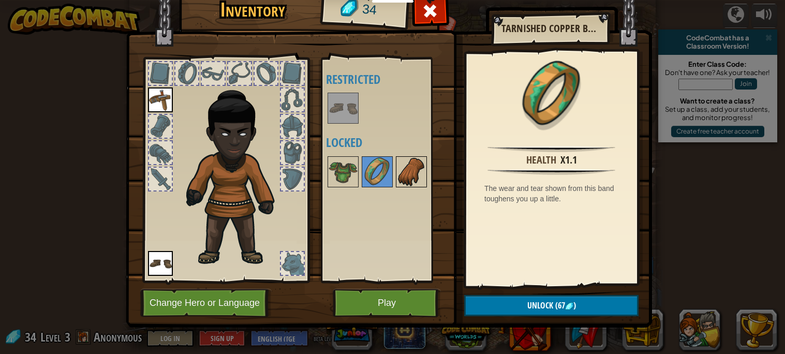
click at [402, 170] on img at bounding box center [411, 171] width 29 height 29
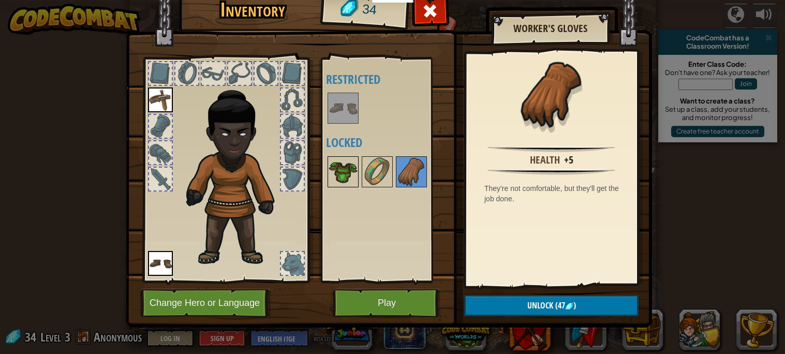
click at [346, 163] on img at bounding box center [342, 171] width 29 height 29
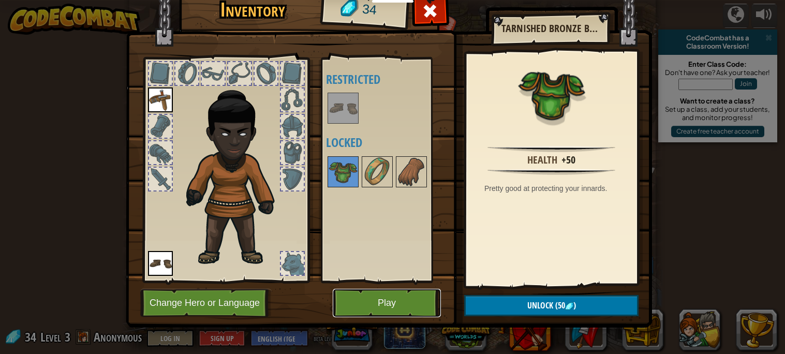
click at [377, 308] on button "Play" at bounding box center [387, 303] width 108 height 28
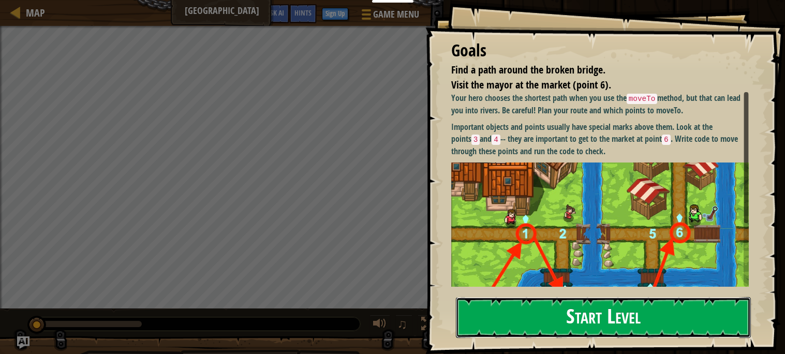
click at [512, 330] on button "Start Level" at bounding box center [603, 317] width 295 height 41
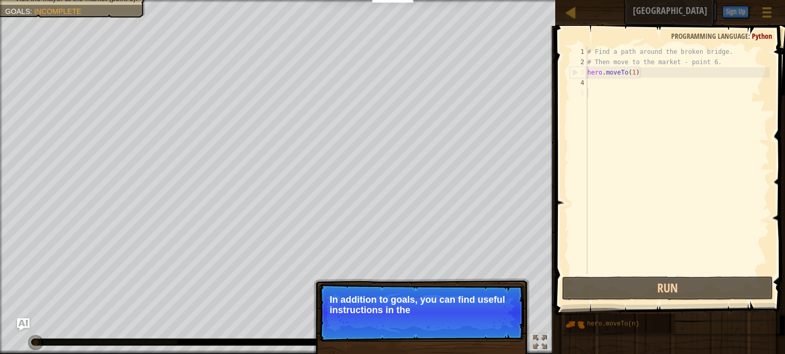
click at [396, 305] on p "In addition to goals, you can find useful instructions in the" at bounding box center [422, 304] width 184 height 21
click at [616, 97] on div "# Find a path around the broken bridge. # Then move to the market - point 6. he…" at bounding box center [677, 171] width 184 height 248
click at [510, 323] on div at bounding box center [509, 324] width 4 height 4
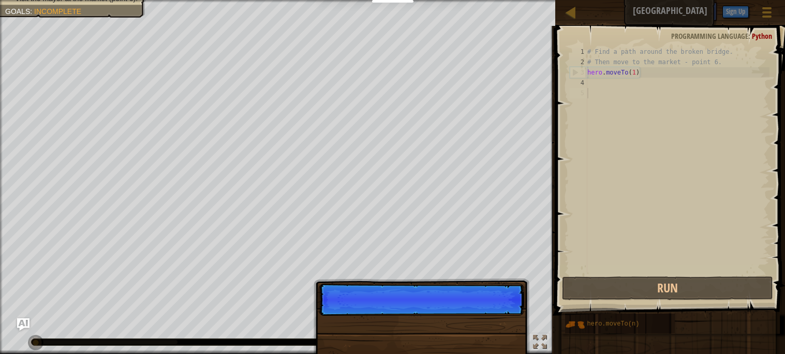
scroll to position [5, 0]
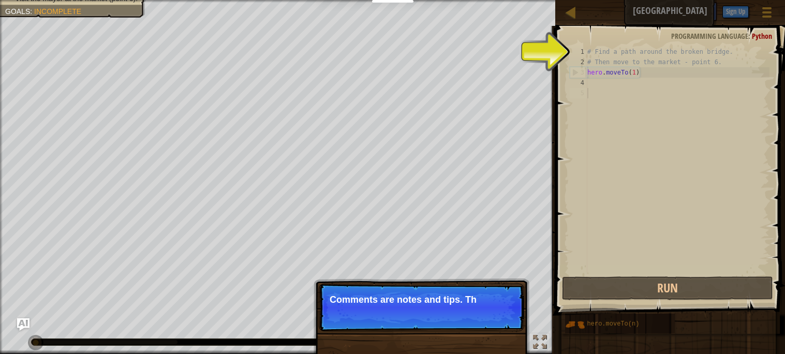
click at [504, 319] on p "Skip (esc) Continue Comments are notes and tips. Th" at bounding box center [421, 307] width 205 height 48
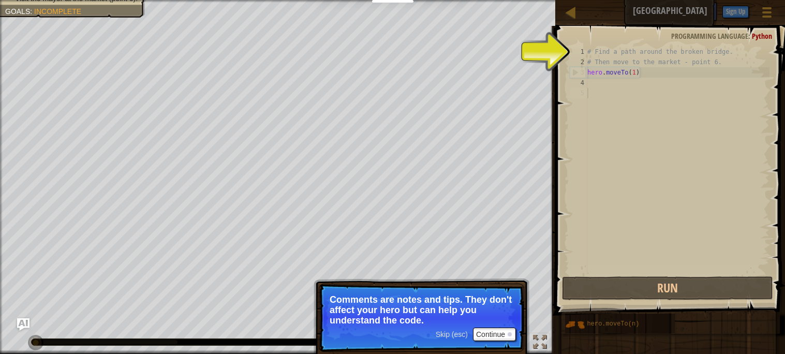
click at [462, 337] on span "Skip (esc)" at bounding box center [452, 334] width 32 height 8
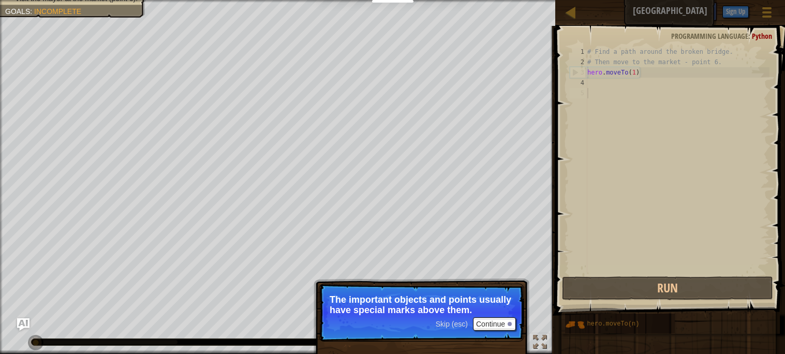
click at [462, 328] on div "Skip (esc) Continue" at bounding box center [476, 323] width 80 height 13
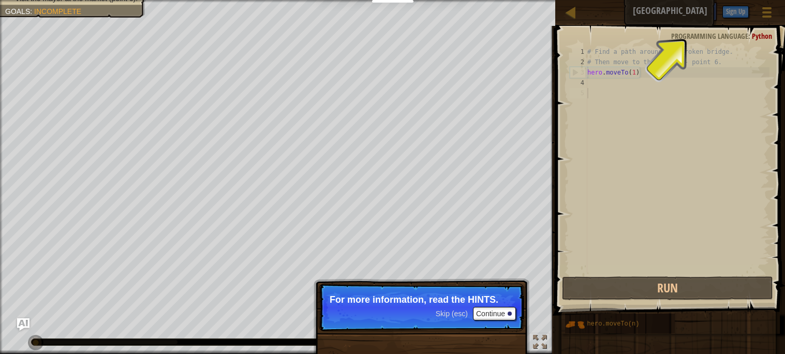
click at [456, 314] on span "Skip (esc)" at bounding box center [452, 313] width 32 height 8
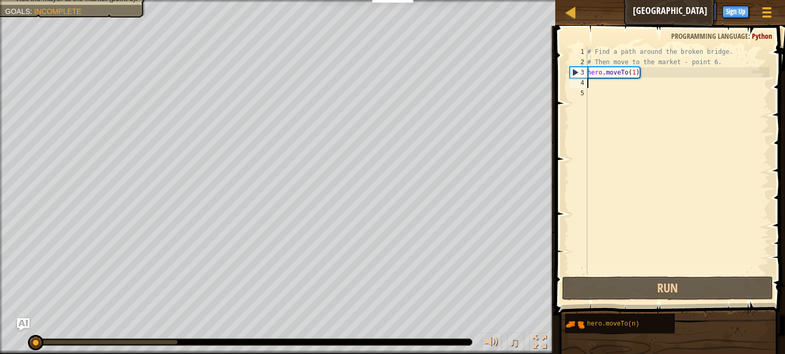
click at [595, 80] on div "# Find a path around the broken bridge. # Then move to the market - point 6. he…" at bounding box center [677, 171] width 184 height 248
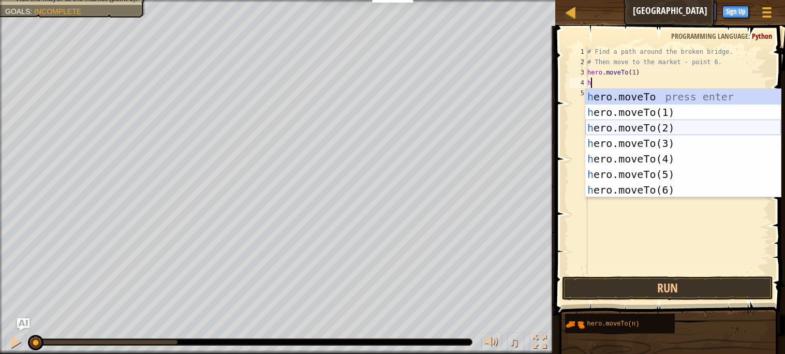
click at [619, 131] on div "h ero.moveTo press enter h ero.moveTo(1) press enter h ero.moveTo(2) press ente…" at bounding box center [683, 159] width 196 height 140
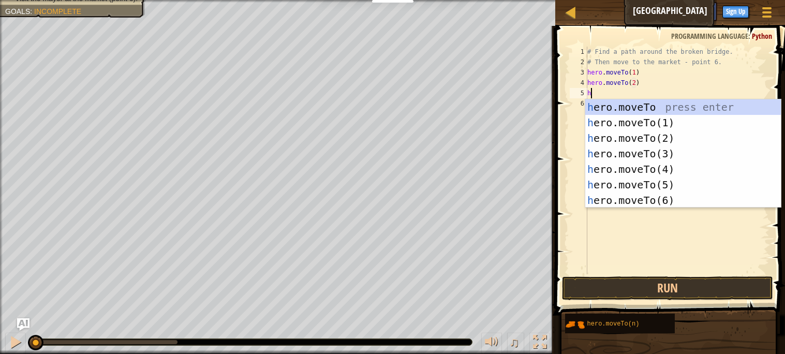
scroll to position [5, 4]
click at [628, 150] on div "he ro.moveTo press enter he ro.moveTo(1) press enter he ro.moveTo(2) press ente…" at bounding box center [683, 169] width 196 height 140
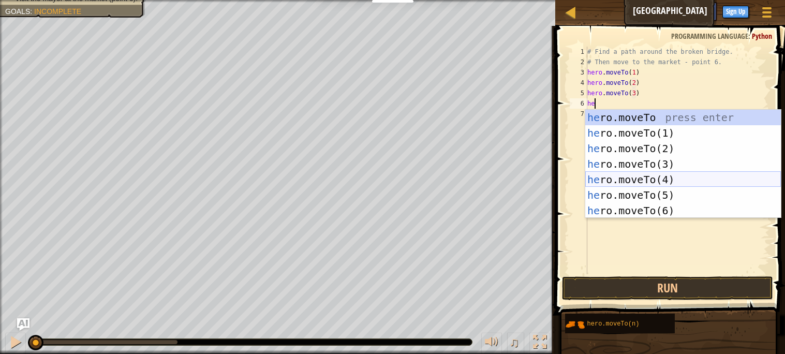
click at [623, 178] on div "he ro.moveTo press enter he ro.moveTo(1) press enter he ro.moveTo(2) press ente…" at bounding box center [683, 180] width 196 height 140
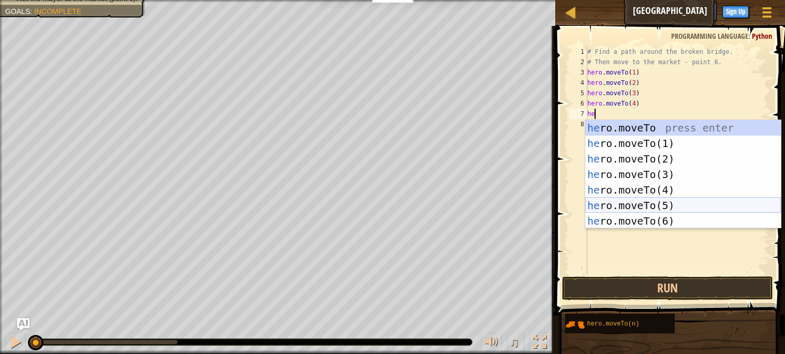
click at [630, 208] on div "he ro.moveTo press enter he ro.moveTo(1) press enter he ro.moveTo(2) press ente…" at bounding box center [683, 190] width 196 height 140
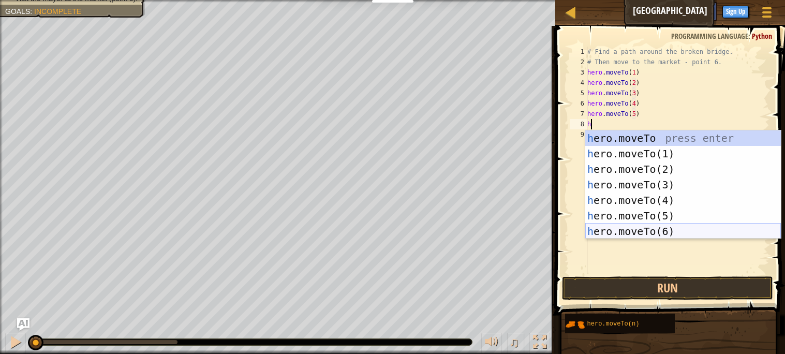
click at [653, 231] on div "h ero.moveTo press enter h ero.moveTo(1) press enter h ero.moveTo(2) press ente…" at bounding box center [683, 200] width 196 height 140
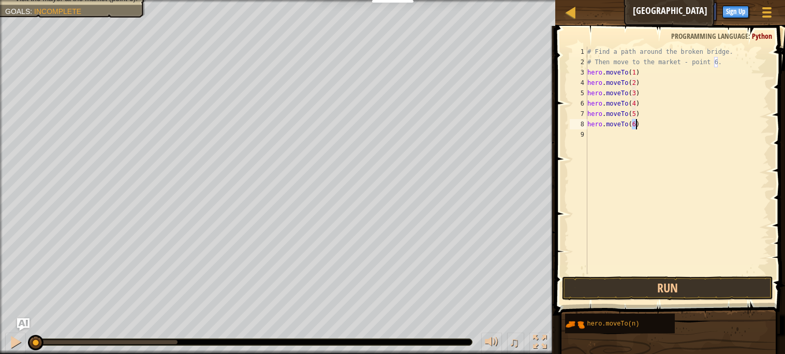
scroll to position [5, 3]
type textarea "hero.moveTo(6)"
click at [651, 289] on button "Run" at bounding box center [667, 288] width 211 height 24
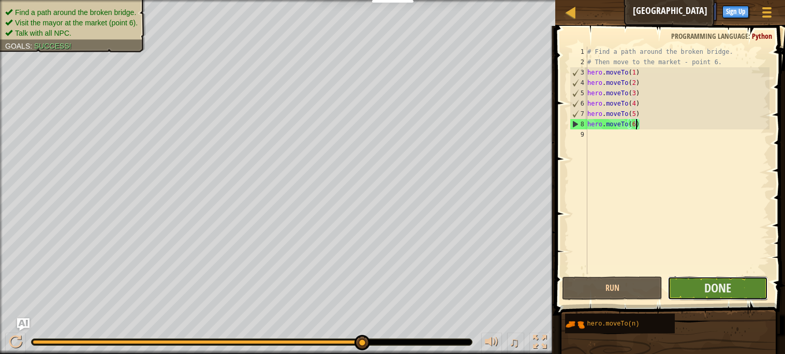
click at [693, 294] on button "Done" at bounding box center [717, 288] width 100 height 24
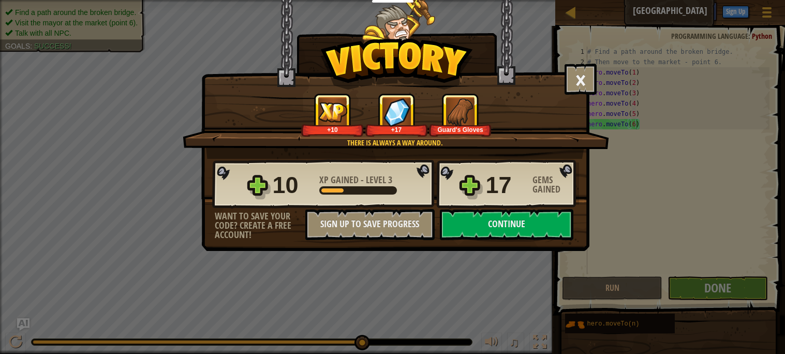
click at [484, 251] on div "× Bridges are like friendship that connect people. How fun was this level? Ther…" at bounding box center [395, 125] width 388 height 251
click at [481, 240] on button "Continue" at bounding box center [506, 224] width 133 height 31
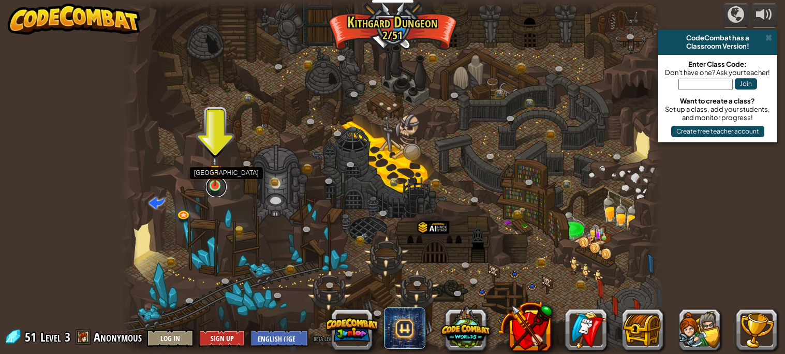
click at [211, 189] on link at bounding box center [216, 186] width 21 height 21
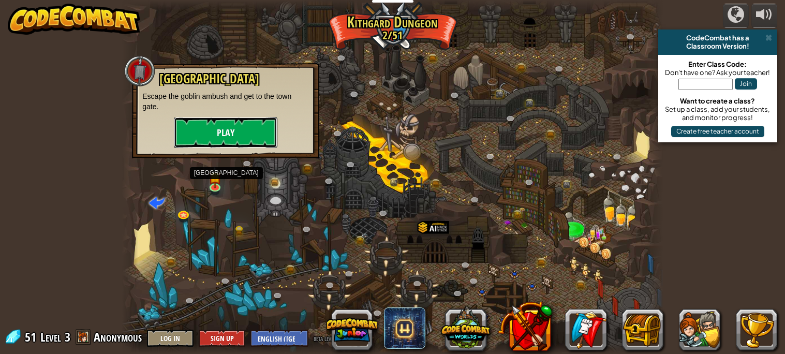
click at [214, 143] on button "Play" at bounding box center [225, 132] width 103 height 31
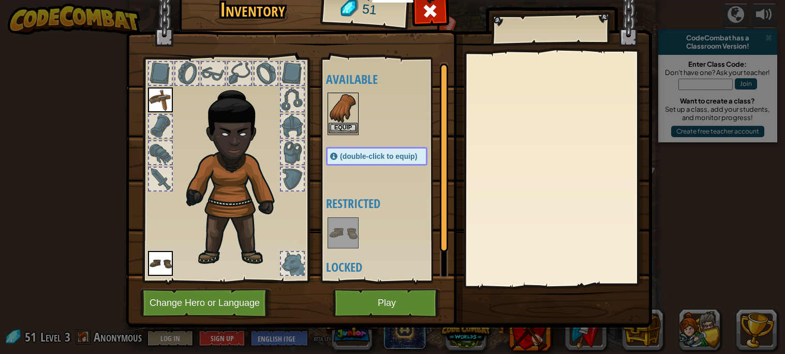
click at [356, 118] on img at bounding box center [342, 108] width 29 height 29
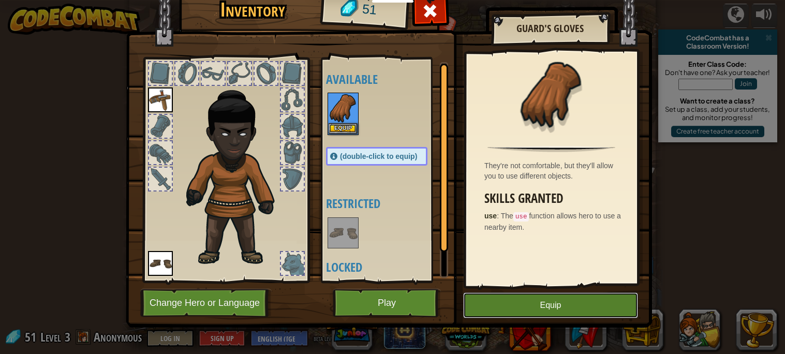
click at [516, 312] on button "Equip" at bounding box center [550, 305] width 175 height 26
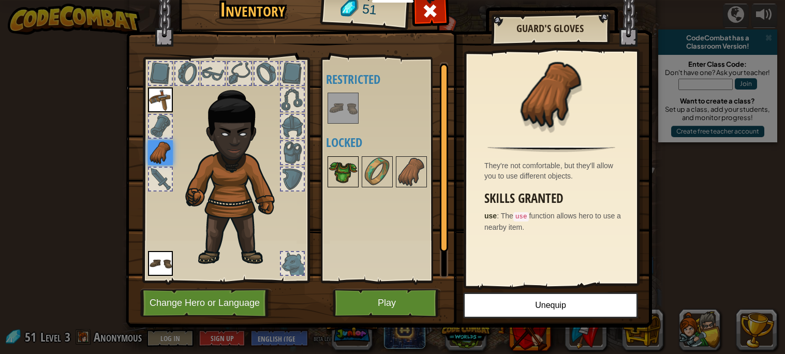
click at [353, 176] on img at bounding box center [342, 171] width 29 height 29
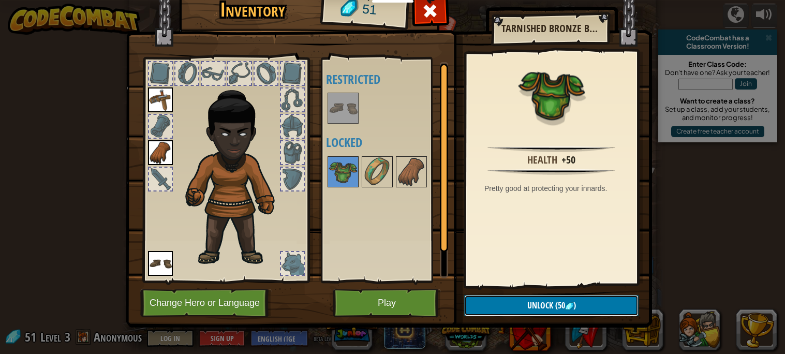
click at [530, 310] on span "Unlock" at bounding box center [540, 305] width 26 height 11
click at [530, 310] on button "Confirm" at bounding box center [551, 305] width 174 height 21
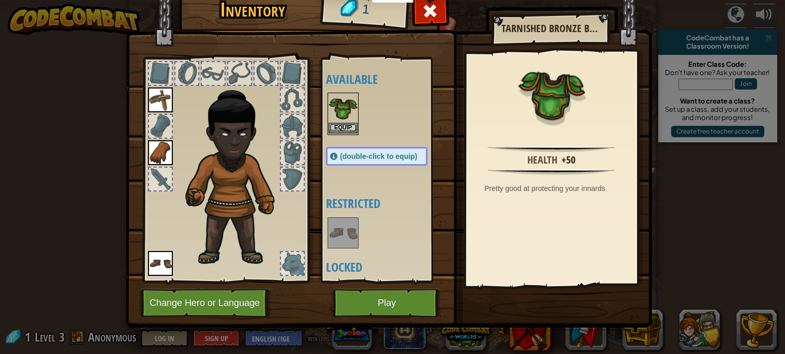
click at [337, 111] on img at bounding box center [342, 108] width 29 height 29
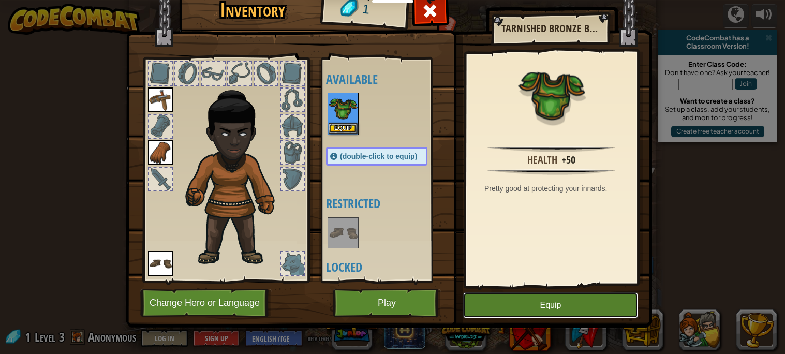
click at [542, 308] on button "Equip" at bounding box center [550, 305] width 175 height 26
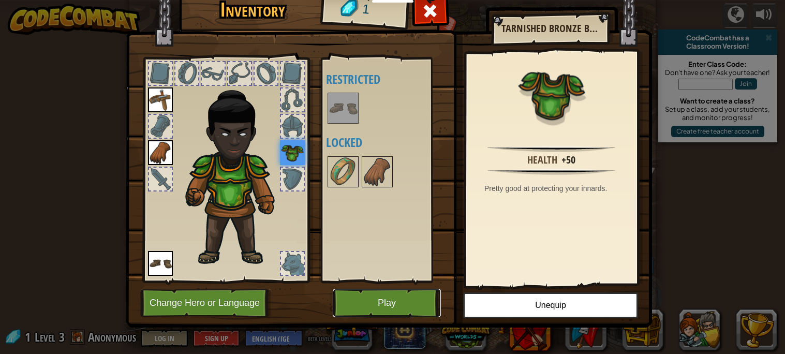
click at [418, 303] on button "Play" at bounding box center [387, 303] width 108 height 28
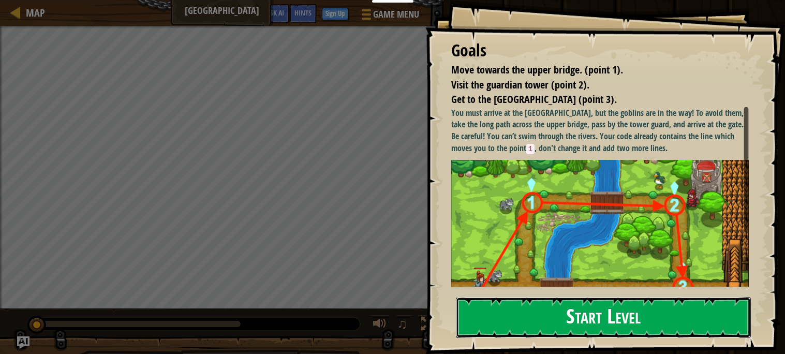
click at [517, 309] on button "Start Level" at bounding box center [603, 317] width 295 height 41
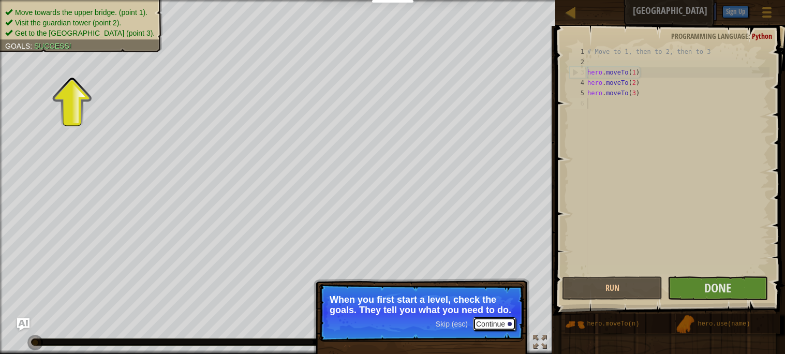
click at [473, 325] on button "Continue" at bounding box center [494, 323] width 43 height 13
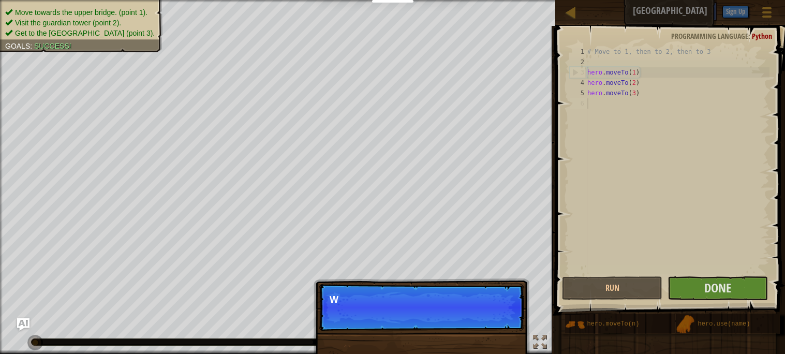
scroll to position [4, 0]
click at [454, 312] on span "Skip (esc)" at bounding box center [452, 313] width 32 height 8
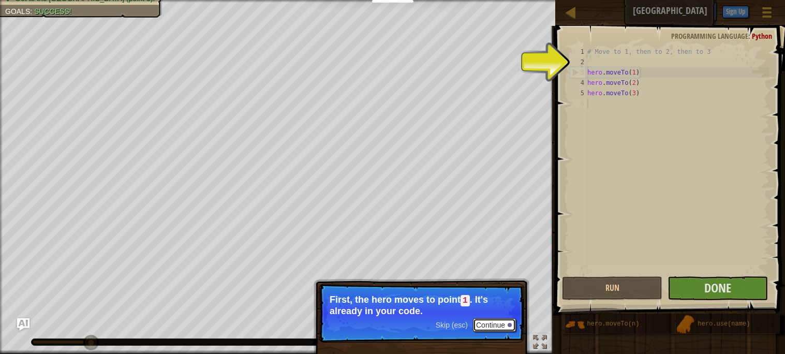
click at [483, 324] on button "Continue" at bounding box center [494, 324] width 43 height 13
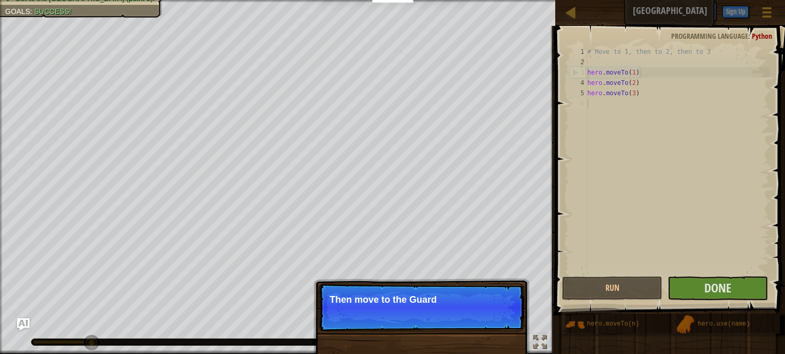
click at [483, 324] on p "Skip (esc) Continue Then move to the Guard" at bounding box center [421, 307] width 205 height 48
click at [483, 324] on p "Skip (esc) Continue Then move to the Guard tower (" at bounding box center [421, 307] width 205 height 48
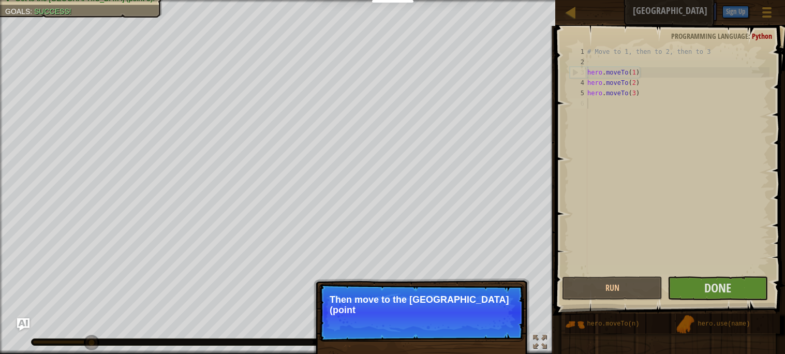
click at [483, 324] on p "Skip (esc) Continue Then move to the [GEOGRAPHIC_DATA] (point" at bounding box center [421, 312] width 205 height 58
click at [483, 324] on p "Skip (esc) Continue Then move to the [GEOGRAPHIC_DATA] (point 2), and" at bounding box center [421, 312] width 205 height 58
click at [483, 324] on p "Skip (esc) Continue Then move to the [GEOGRAPHIC_DATA] (point 2), and finally" at bounding box center [421, 312] width 205 height 58
click at [483, 324] on p "Skip (esc) Continue Then move to the [GEOGRAPHIC_DATA] (point 2), and finally t…" at bounding box center [421, 312] width 205 height 58
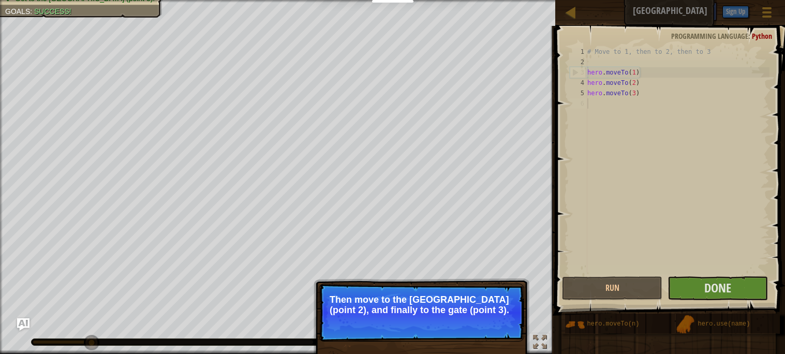
click at [483, 324] on button "Continue" at bounding box center [494, 323] width 43 height 13
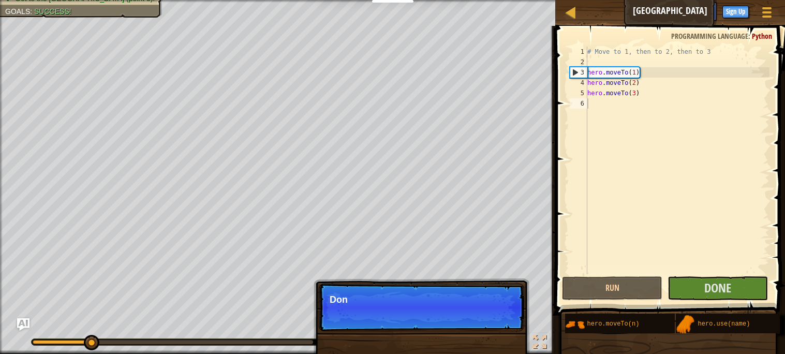
click at [483, 324] on p "Skip (esc) Continue Don" at bounding box center [421, 307] width 205 height 48
click at [483, 324] on p "Skip (esc) Continue Don't [PERSON_NAME]" at bounding box center [421, 307] width 205 height 48
click at [483, 324] on p "Skip (esc) Continue Don't change the" at bounding box center [421, 307] width 205 height 48
click at [483, 324] on p "Skip (esc) Continue Don't change the given c" at bounding box center [421, 307] width 205 height 48
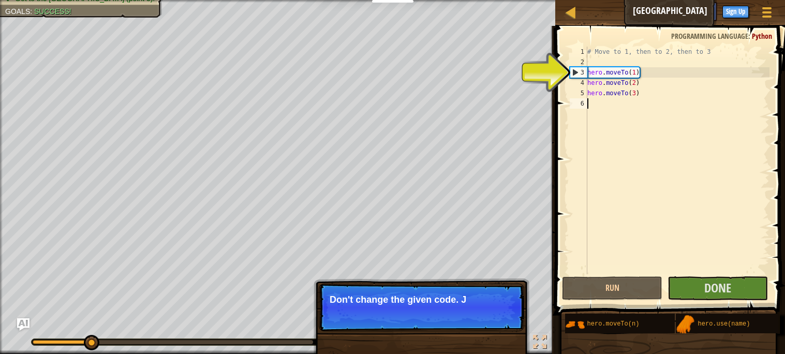
click at [483, 324] on p "Skip (esc) Continue Don't change the given code. J" at bounding box center [421, 307] width 205 height 48
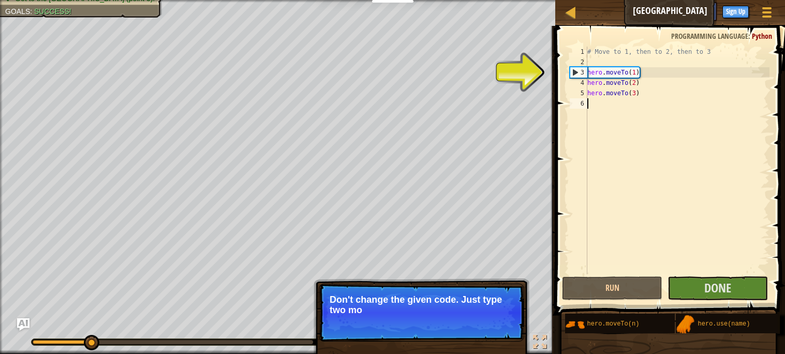
click at [483, 324] on p "Skip (esc) Continue Don't change the given code. Just type two mo" at bounding box center [421, 312] width 205 height 58
click at [483, 324] on p "Skip (esc) Continue Don't change the given code. Just type two more met" at bounding box center [421, 312] width 205 height 58
click at [483, 324] on p "Skip (esc) Continue Don't change the given code. Just type two more methods he" at bounding box center [421, 312] width 205 height 58
click at [483, 324] on button "Continue" at bounding box center [494, 323] width 43 height 13
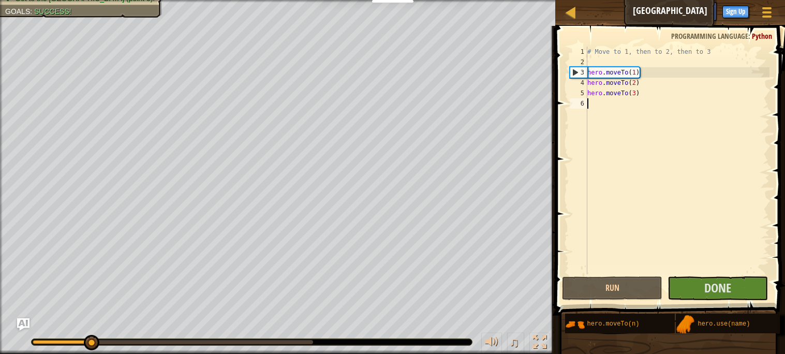
click at [483, 324] on div "♫" at bounding box center [277, 339] width 555 height 31
click at [701, 286] on button "Done" at bounding box center [717, 288] width 100 height 24
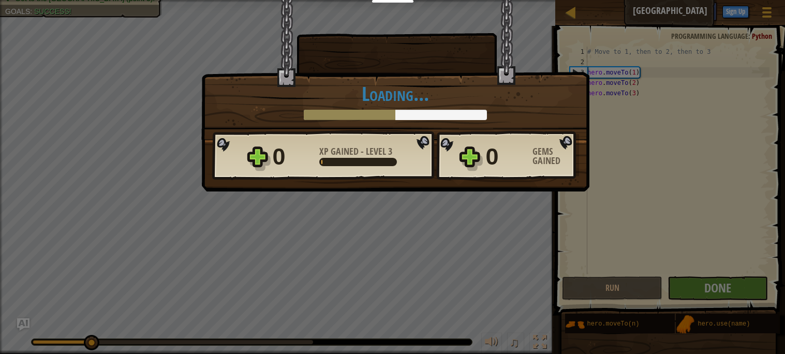
click at [530, 196] on div "× Shortcuts can be dangerous. How fun was this level? Loading... Reticulating S…" at bounding box center [392, 177] width 785 height 354
click at [390, 158] on div at bounding box center [358, 162] width 78 height 8
click at [395, 168] on div "0 XP Gained - Level 3" at bounding box center [350, 156] width 155 height 33
click at [576, 18] on div "× Shortcuts can be dangerous. How fun was this level? Loading... Reticulating S…" at bounding box center [395, 69] width 388 height 140
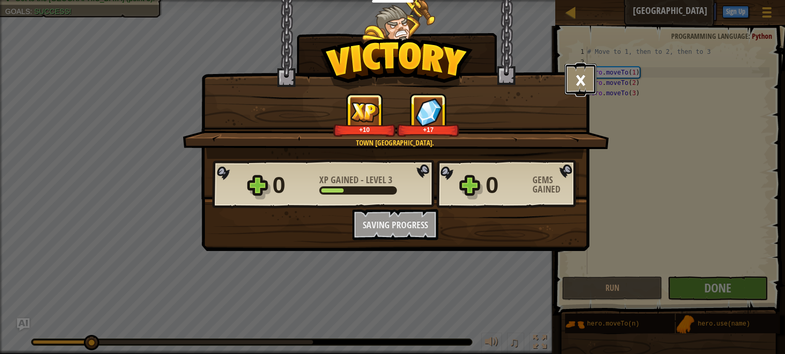
click at [579, 70] on button "×" at bounding box center [580, 79] width 32 height 31
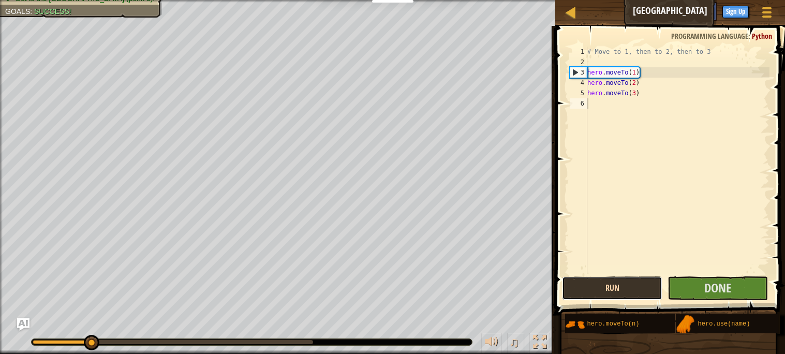
click at [594, 286] on button "Run" at bounding box center [612, 288] width 100 height 24
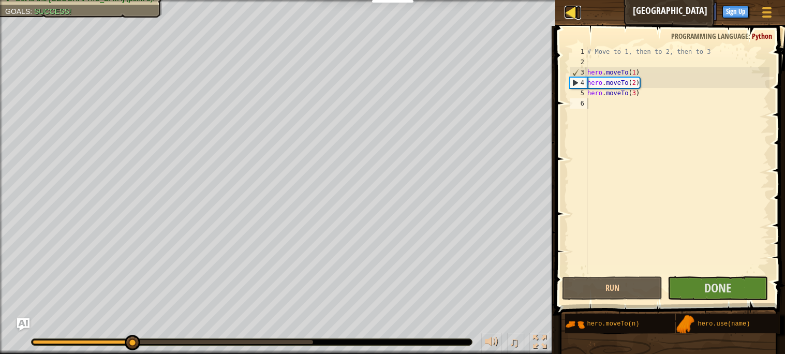
click at [574, 12] on div at bounding box center [570, 12] width 13 height 13
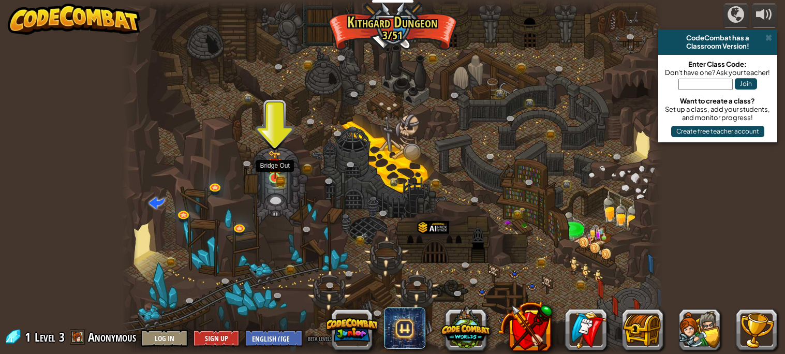
click at [274, 176] on img at bounding box center [274, 164] width 13 height 29
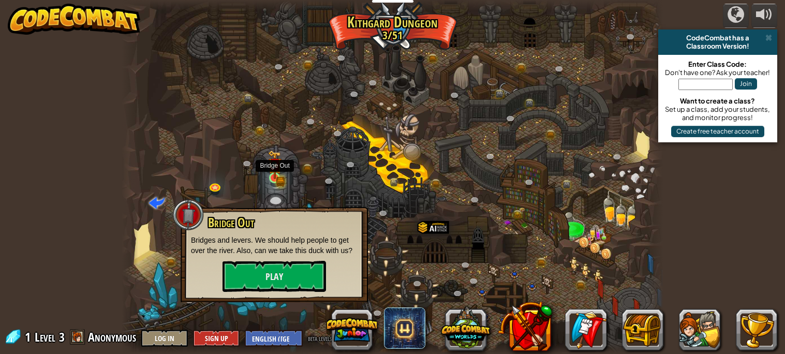
click at [268, 178] on img at bounding box center [274, 164] width 13 height 29
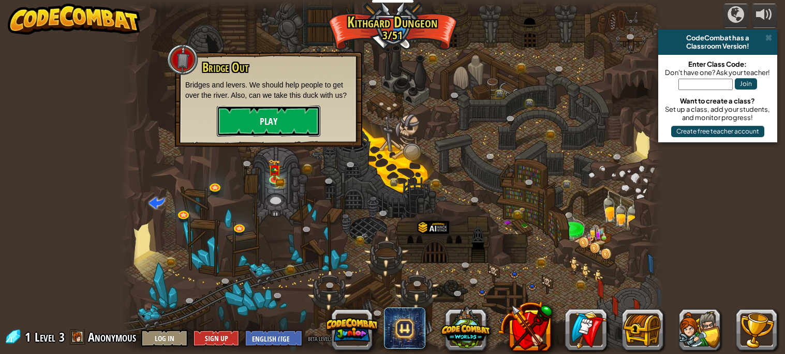
click at [281, 128] on button "Play" at bounding box center [268, 121] width 103 height 31
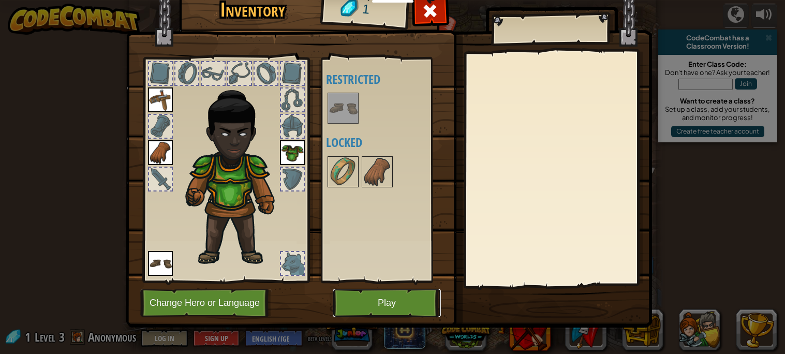
click at [380, 315] on button "Play" at bounding box center [387, 303] width 108 height 28
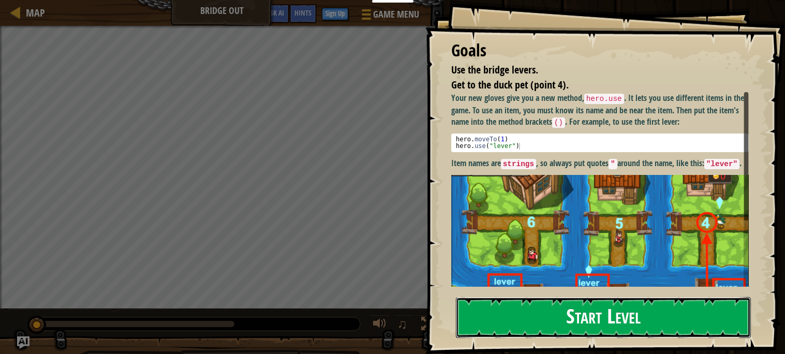
click at [555, 311] on button "Start Level" at bounding box center [603, 317] width 295 height 41
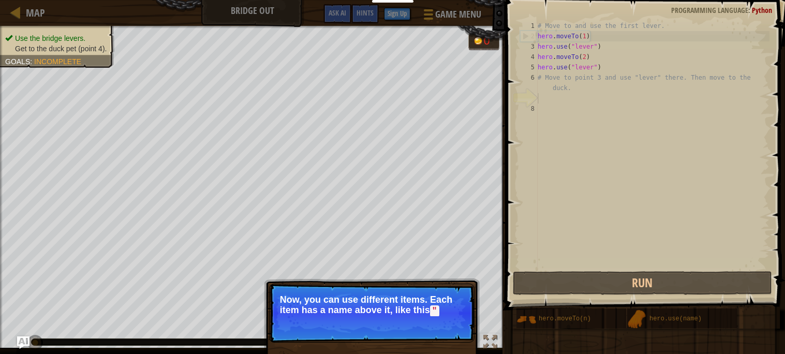
click at [396, 306] on p "Now, you can use different items. Each item has a name above it, like this "" at bounding box center [372, 305] width 184 height 22
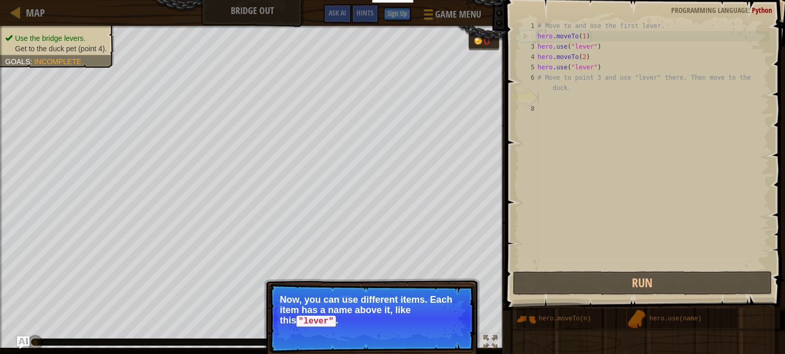
click at [425, 317] on p "Now, you can use different items. Each item has a name above it, like this "lev…" at bounding box center [372, 310] width 184 height 32
click at [436, 334] on button "Continue" at bounding box center [444, 334] width 43 height 13
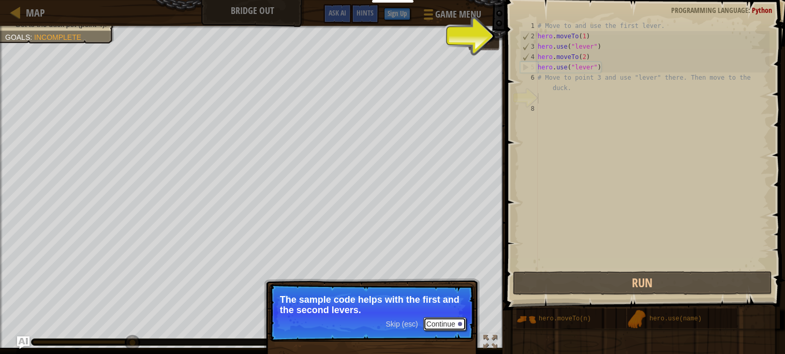
click at [436, 327] on button "Continue" at bounding box center [444, 323] width 43 height 13
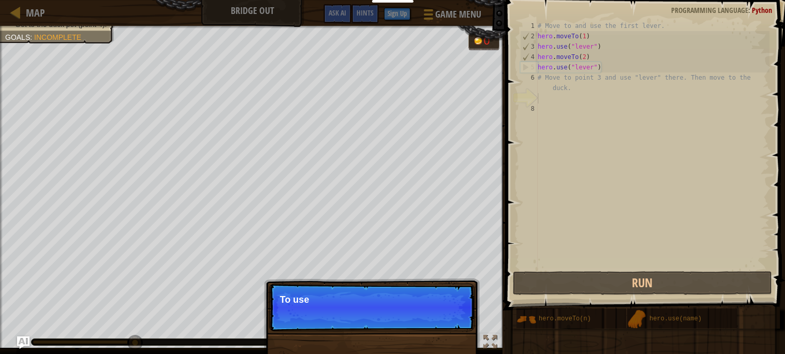
click at [436, 327] on p "Skip (esc) Continue To use" at bounding box center [371, 307] width 205 height 48
click at [436, 327] on p "Skip (esc) Continue To use an ite" at bounding box center [371, 307] width 205 height 48
click at [436, 327] on p "Skip (esc) Continue To use an item, you" at bounding box center [371, 307] width 205 height 48
click at [436, 327] on p "Skip (esc) Continue To use an item, you need t" at bounding box center [371, 307] width 205 height 48
click at [436, 327] on p "Skip (esc) Continue To use an item, you need to be nea" at bounding box center [371, 307] width 205 height 48
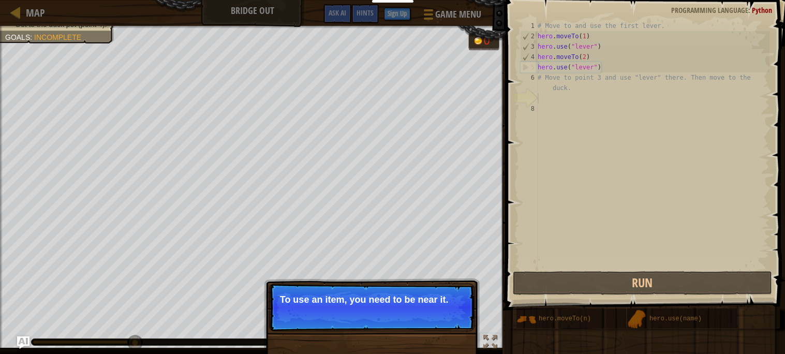
click at [436, 327] on p "Skip (esc) Continue To use an item, you need to be near it." at bounding box center [371, 307] width 205 height 48
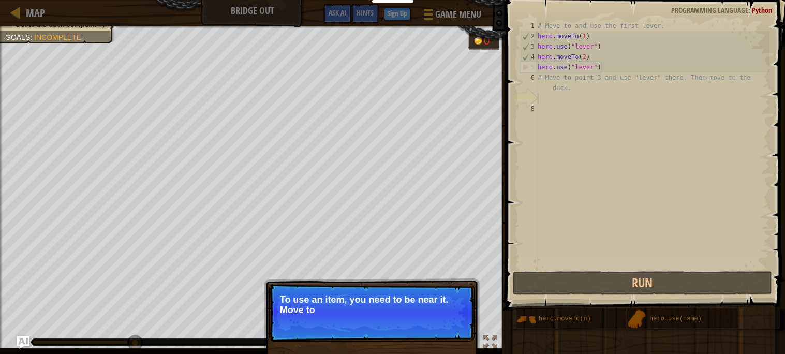
click at [436, 327] on p "Skip (esc) Continue To use an item, you need to be near it. Move to" at bounding box center [371, 312] width 205 height 58
click at [436, 327] on p "Skip (esc) Continue To use an item, you need to be near it. Move to the n" at bounding box center [371, 312] width 205 height 58
click at [436, 327] on p "Skip (esc) Continue To use an item, you need to be near it. Move to the next ava" at bounding box center [371, 312] width 205 height 58
click at [436, 327] on p "Skip (esc) Continue To use an item, you need to be near it. Move to the next av…" at bounding box center [371, 312] width 205 height 58
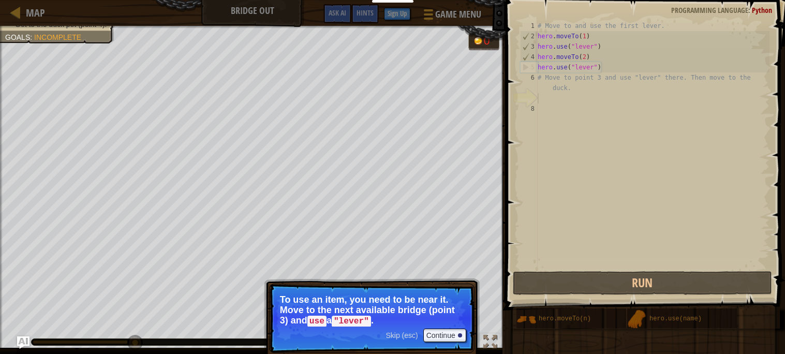
click at [436, 327] on p "Skip (esc) Continue To use an item, you need to be near it. Move to the next av…" at bounding box center [371, 317] width 205 height 69
click at [432, 335] on button "Continue" at bounding box center [444, 334] width 43 height 13
